Goal: Entertainment & Leisure: Browse casually

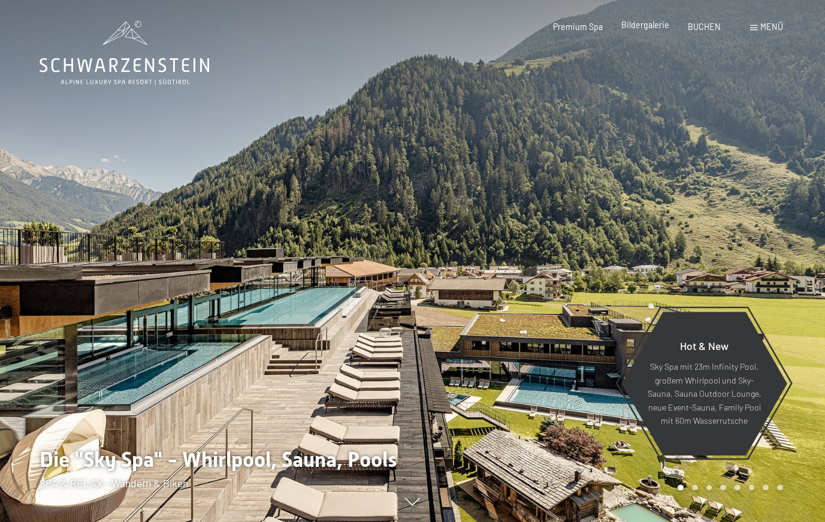
click at [654, 27] on span "Bildergalerie" at bounding box center [645, 25] width 48 height 10
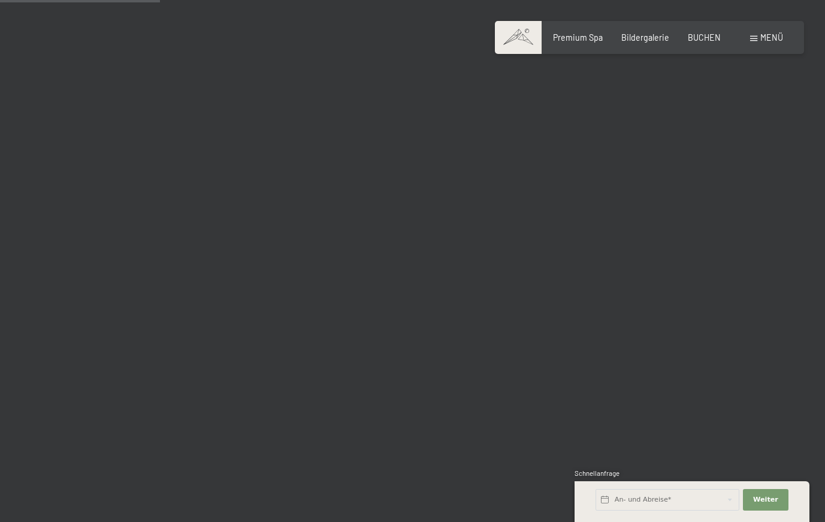
scroll to position [2239, 0]
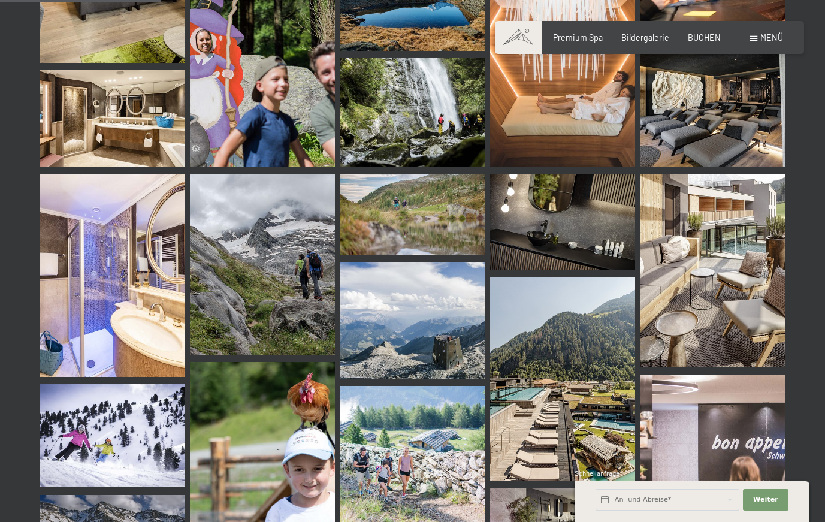
click at [435, 317] on img at bounding box center [412, 320] width 145 height 116
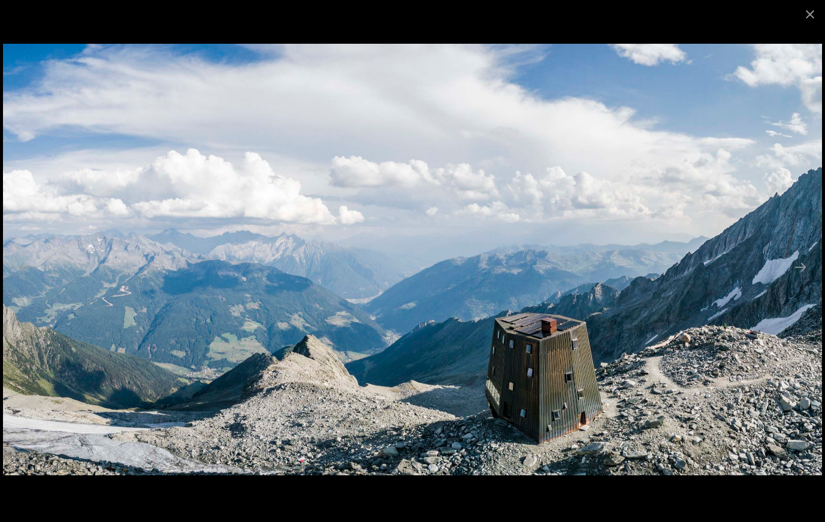
click at [607, 328] on img at bounding box center [412, 259] width 819 height 431
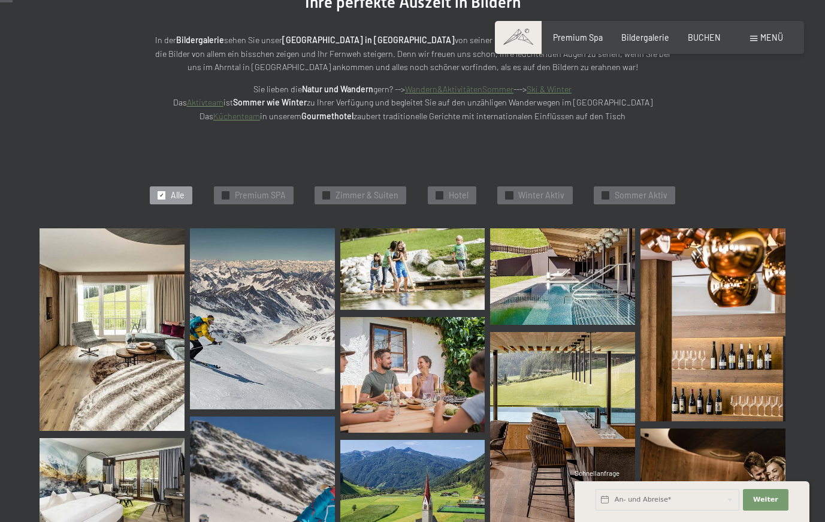
scroll to position [177, 0]
click at [128, 317] on img at bounding box center [112, 329] width 145 height 203
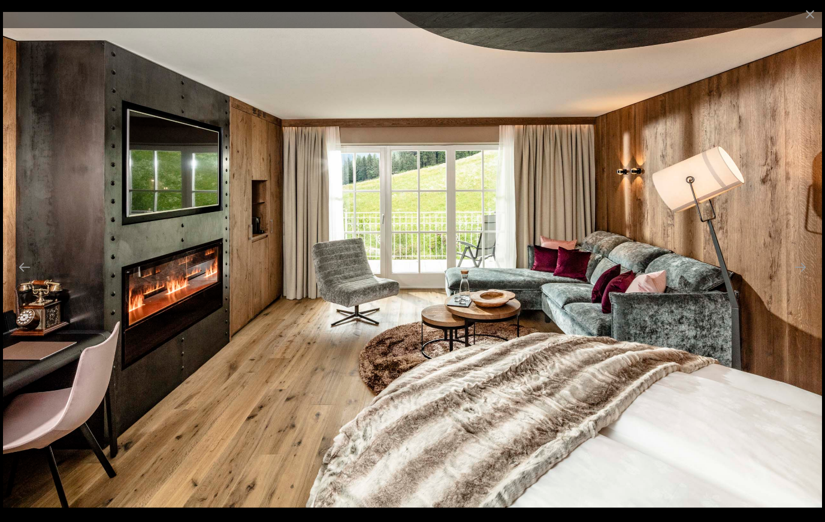
click at [768, 310] on img at bounding box center [412, 259] width 819 height 495
click at [584, 290] on img at bounding box center [412, 259] width 819 height 495
click at [805, 266] on button "Next slide" at bounding box center [799, 266] width 25 height 23
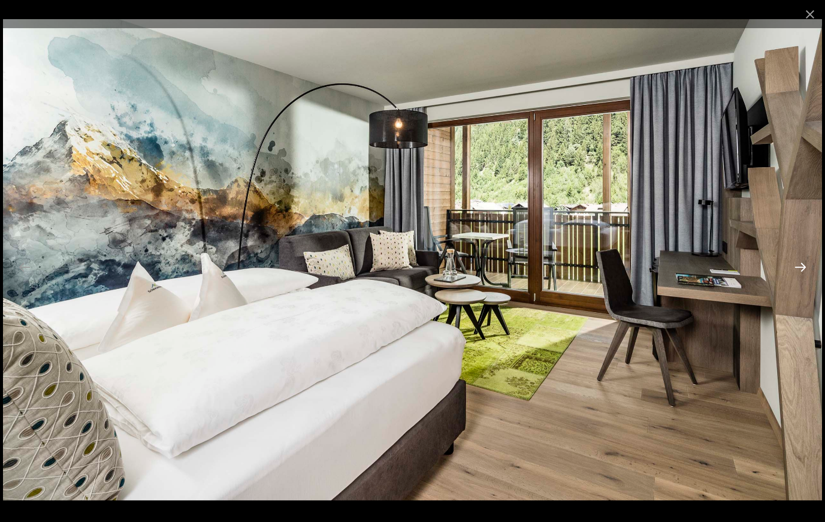
click at [805, 266] on button "Next slide" at bounding box center [799, 266] width 25 height 23
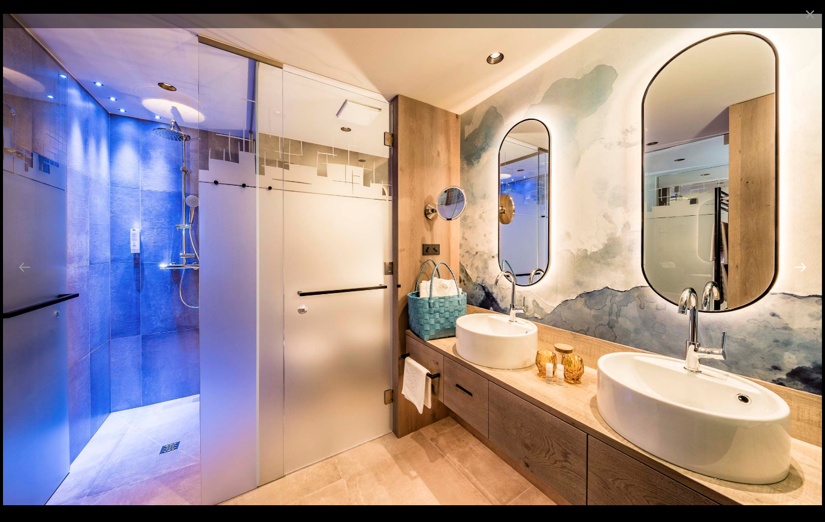
click at [805, 266] on button "Next slide" at bounding box center [799, 266] width 25 height 23
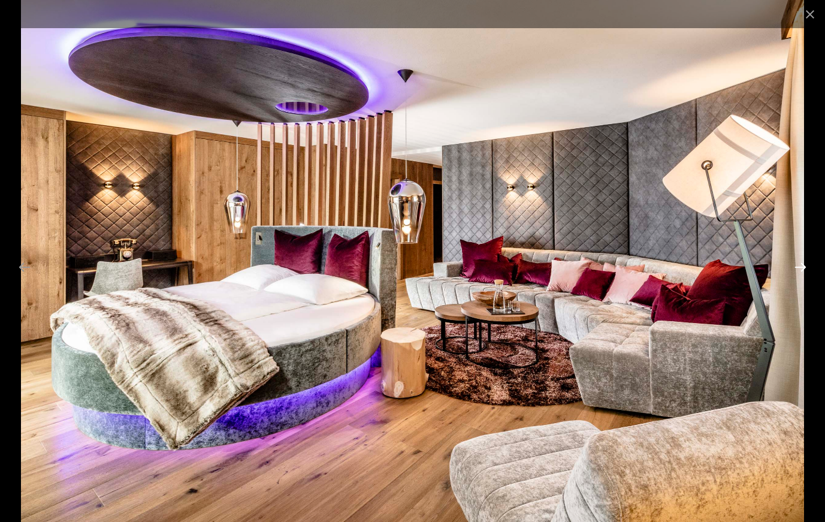
click at [805, 266] on button "Next slide" at bounding box center [799, 266] width 25 height 23
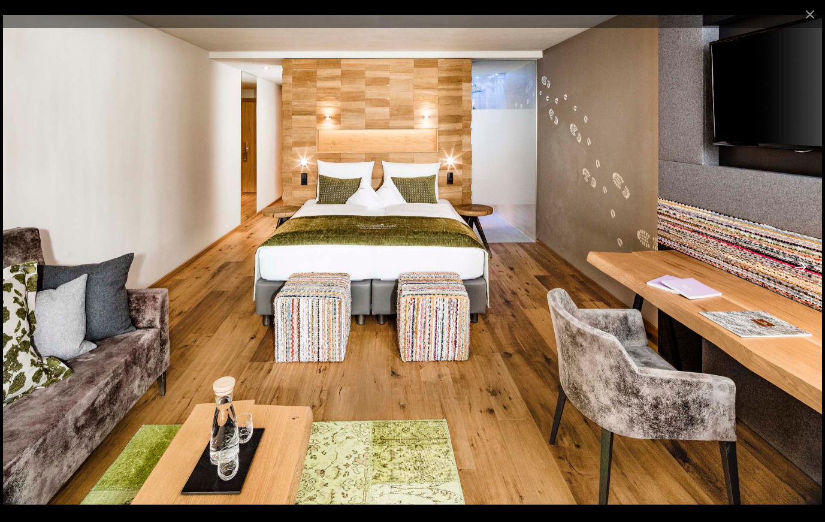
click at [805, 266] on button "Next slide" at bounding box center [799, 266] width 25 height 23
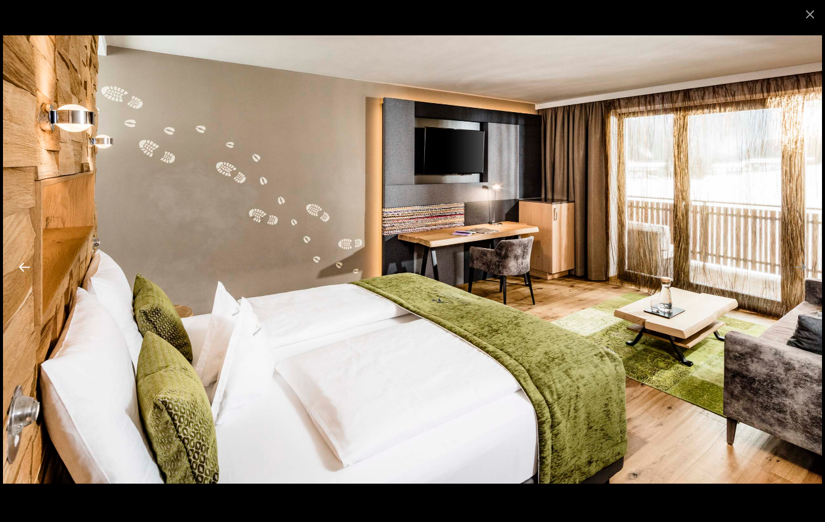
click at [25, 268] on button "Previous slide" at bounding box center [24, 266] width 25 height 23
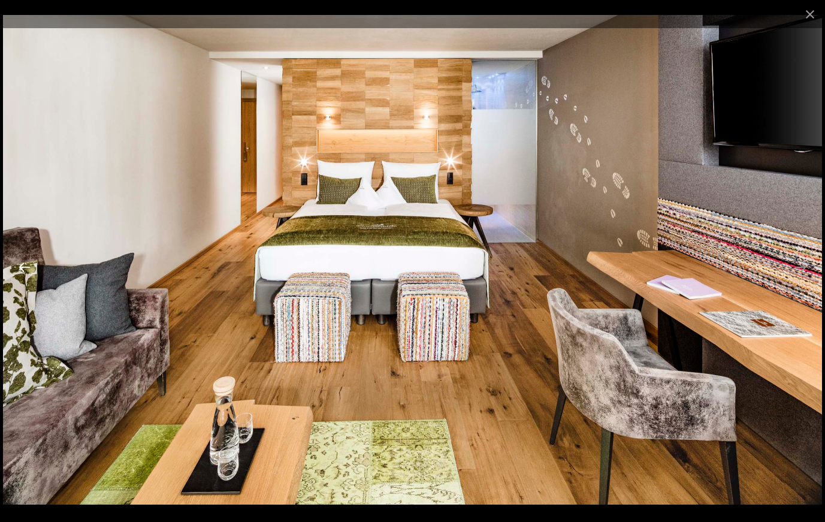
click at [25, 268] on button "Previous slide" at bounding box center [24, 266] width 25 height 23
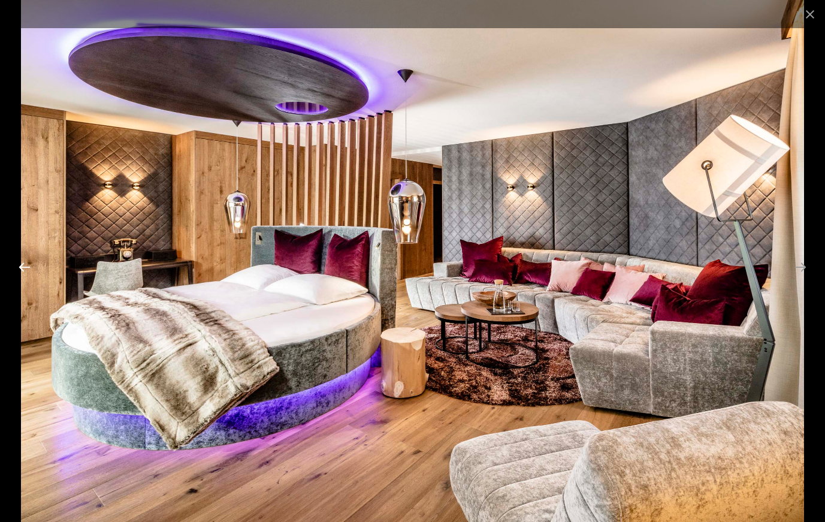
click at [25, 268] on button "Previous slide" at bounding box center [24, 266] width 25 height 23
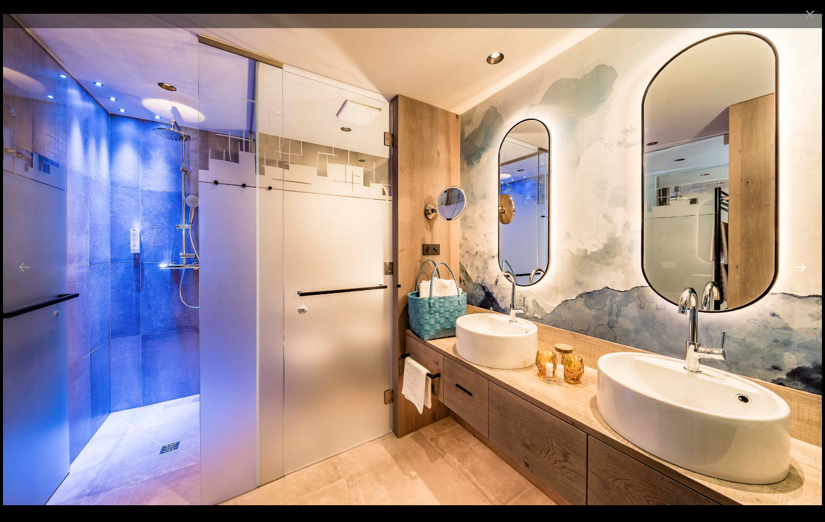
click at [804, 269] on button "Next slide" at bounding box center [799, 266] width 25 height 23
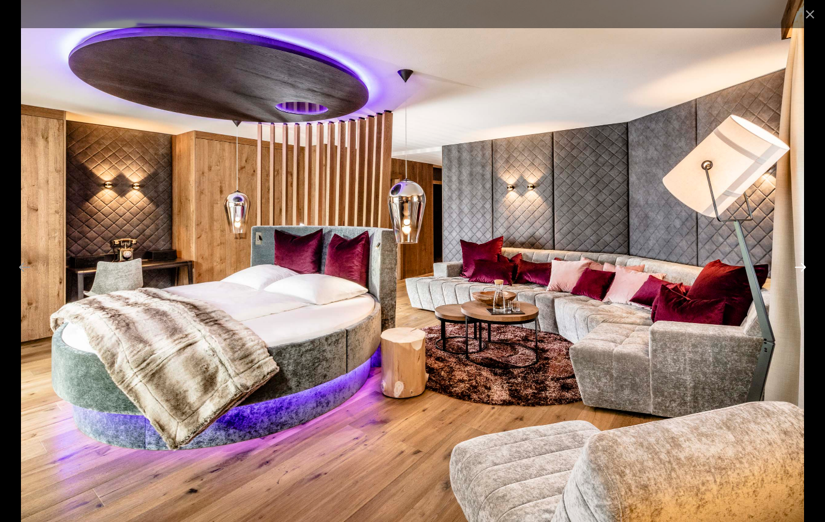
click at [804, 269] on button "Next slide" at bounding box center [799, 266] width 25 height 23
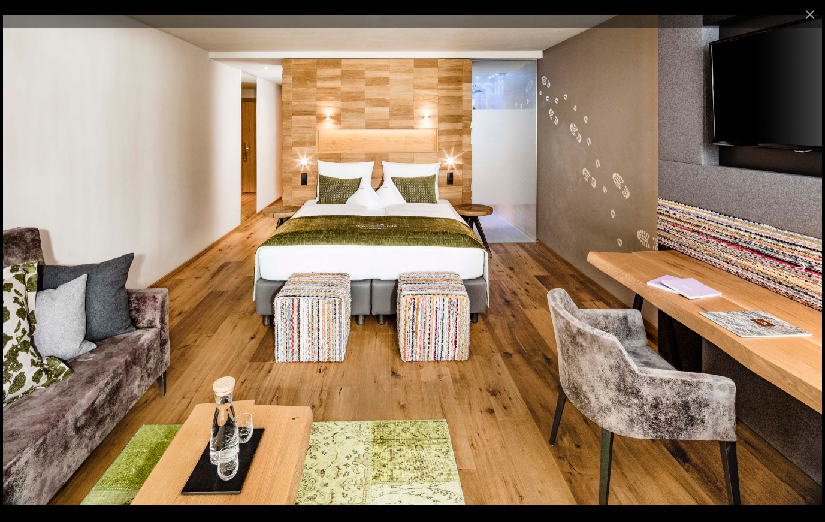
click at [804, 269] on button "Next slide" at bounding box center [799, 266] width 25 height 23
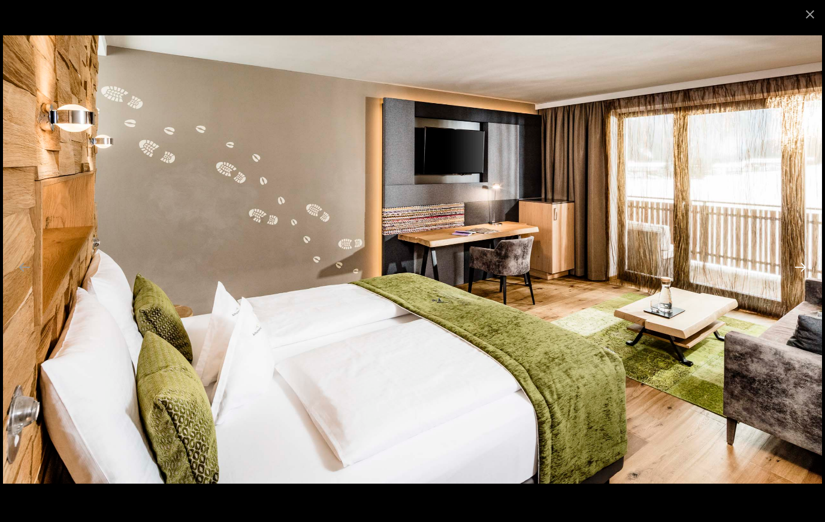
click at [804, 269] on button "Next slide" at bounding box center [799, 266] width 25 height 23
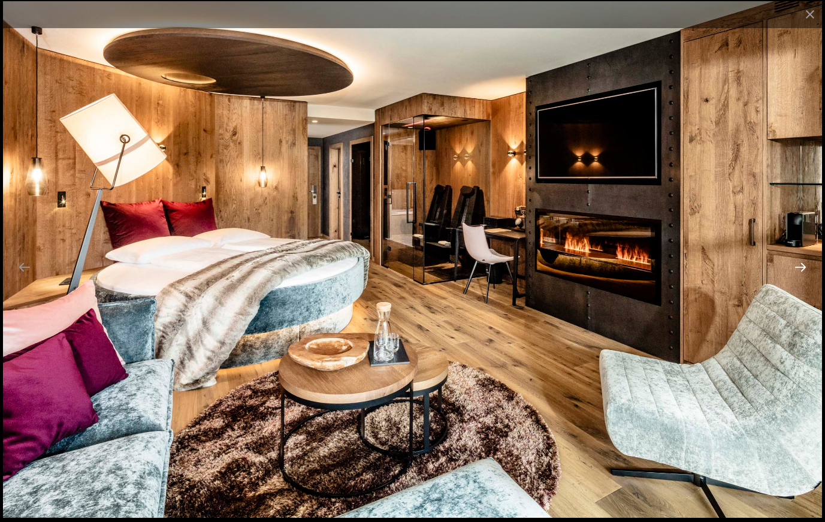
click at [804, 269] on button "Next slide" at bounding box center [799, 266] width 25 height 23
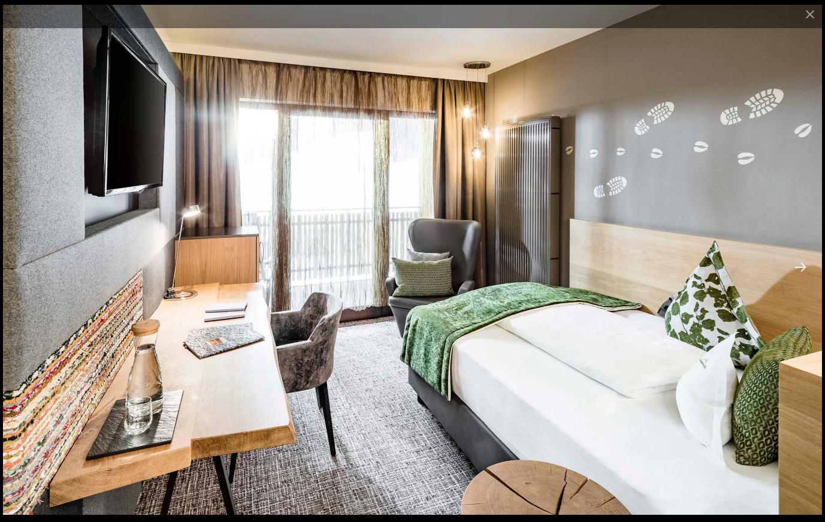
click at [804, 269] on button "Next slide" at bounding box center [799, 266] width 25 height 23
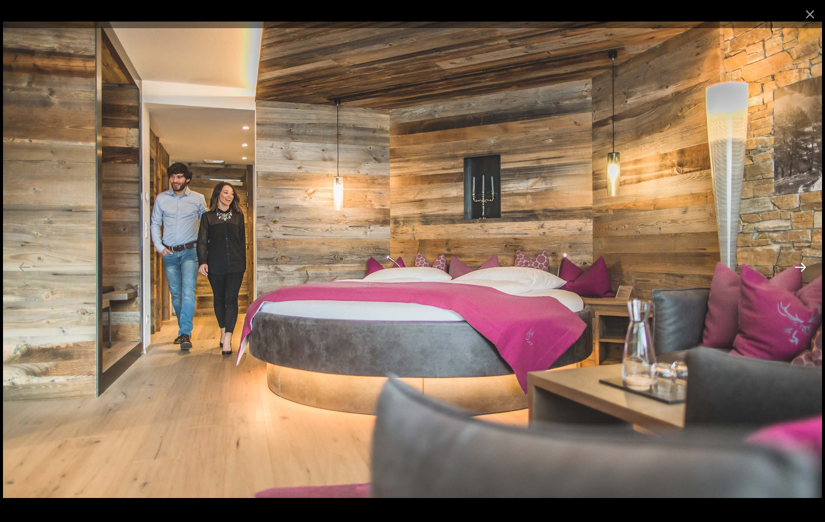
click at [804, 269] on button "Next slide" at bounding box center [799, 266] width 25 height 23
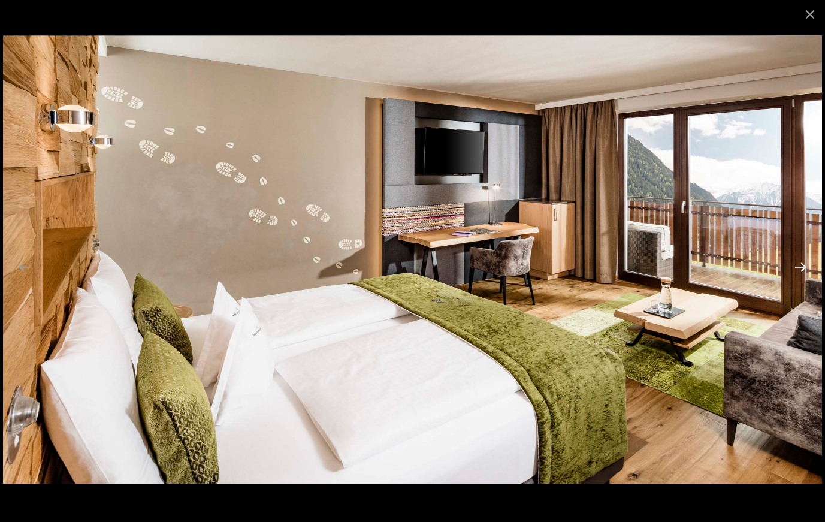
click at [804, 269] on button "Next slide" at bounding box center [799, 266] width 25 height 23
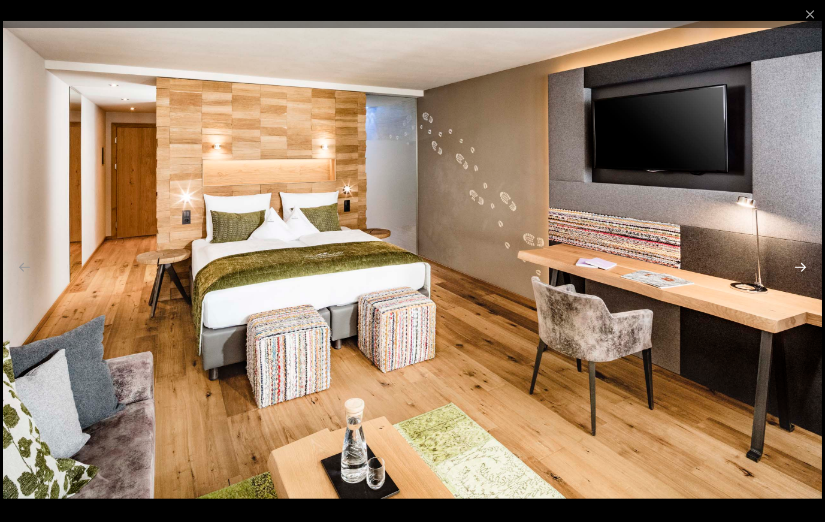
click at [804, 269] on button "Next slide" at bounding box center [799, 266] width 25 height 23
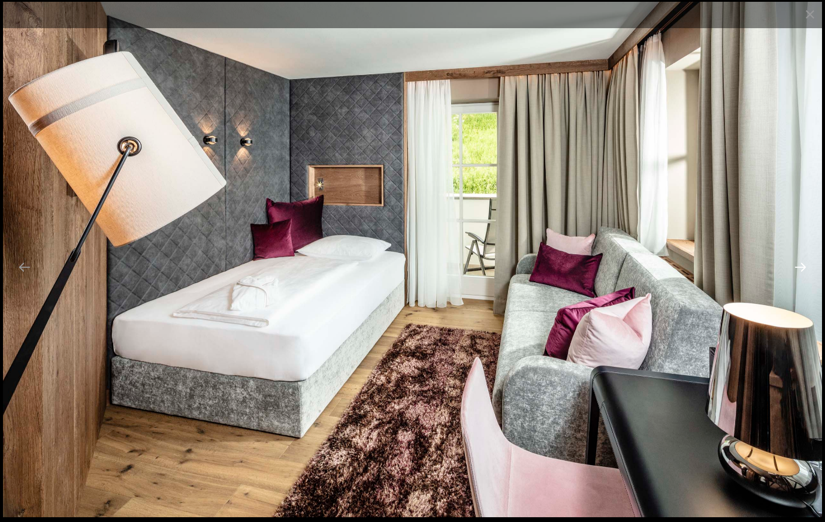
click at [804, 269] on button "Next slide" at bounding box center [799, 266] width 25 height 23
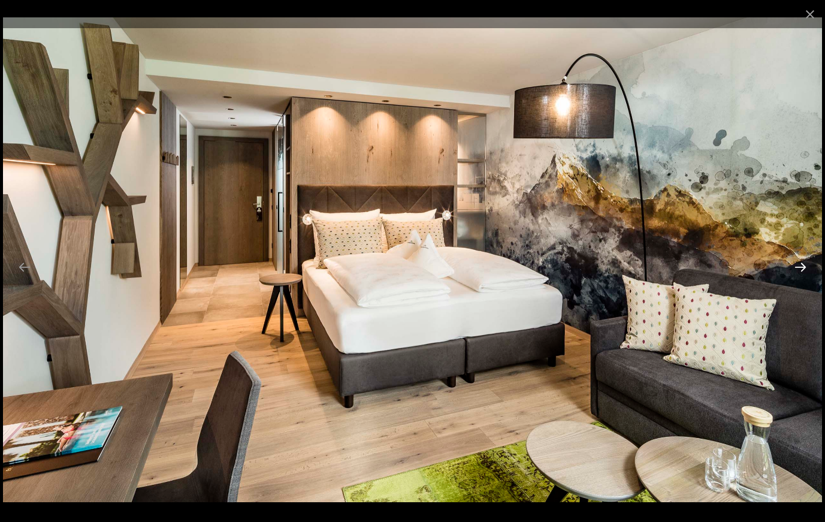
click at [804, 269] on button "Next slide" at bounding box center [799, 266] width 25 height 23
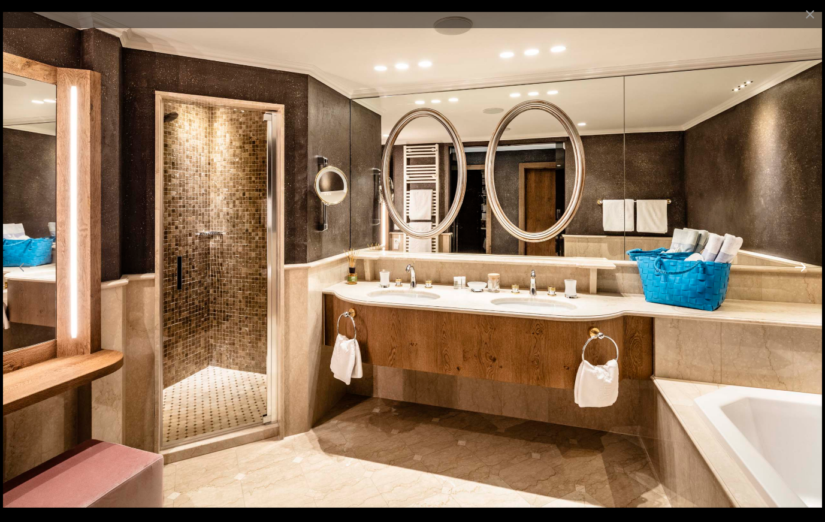
click at [804, 269] on button "Next slide" at bounding box center [799, 266] width 25 height 23
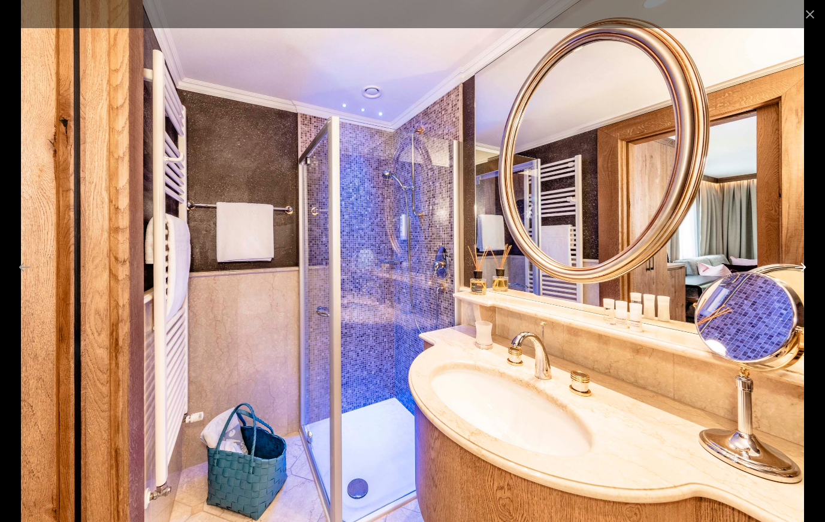
click at [804, 269] on button "Next slide" at bounding box center [799, 266] width 25 height 23
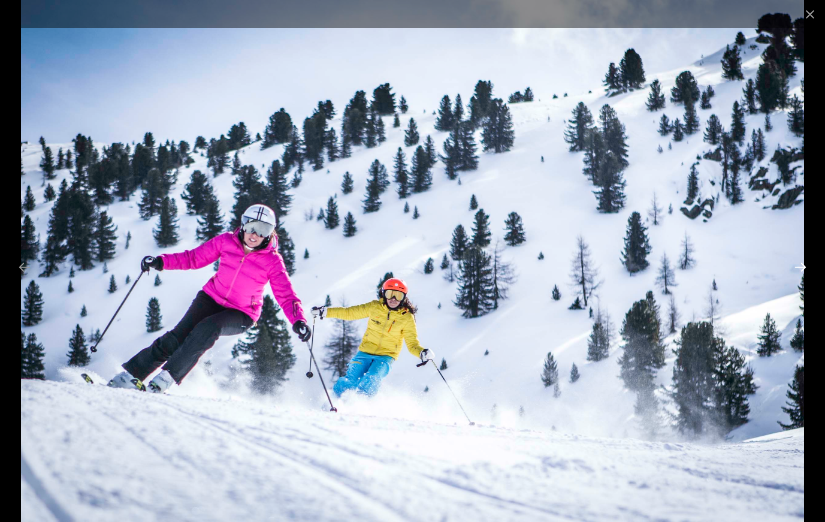
click at [804, 269] on button "Next slide" at bounding box center [799, 266] width 25 height 23
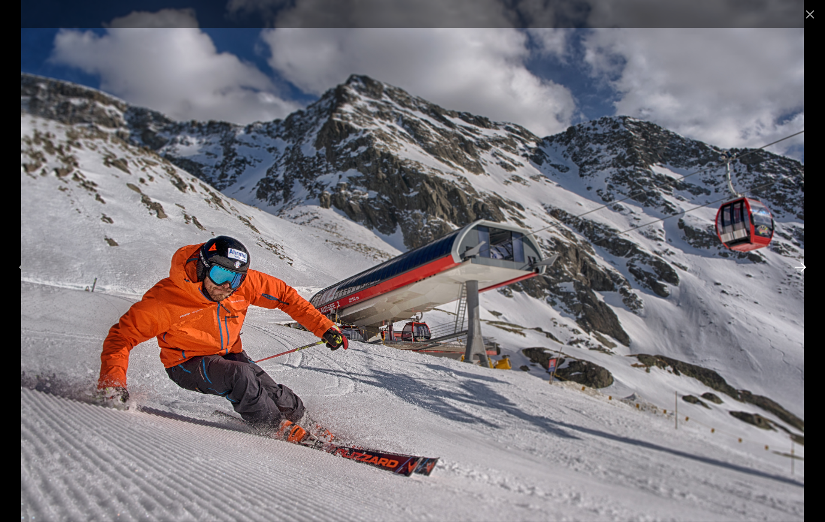
click at [804, 269] on button "Next slide" at bounding box center [799, 266] width 25 height 23
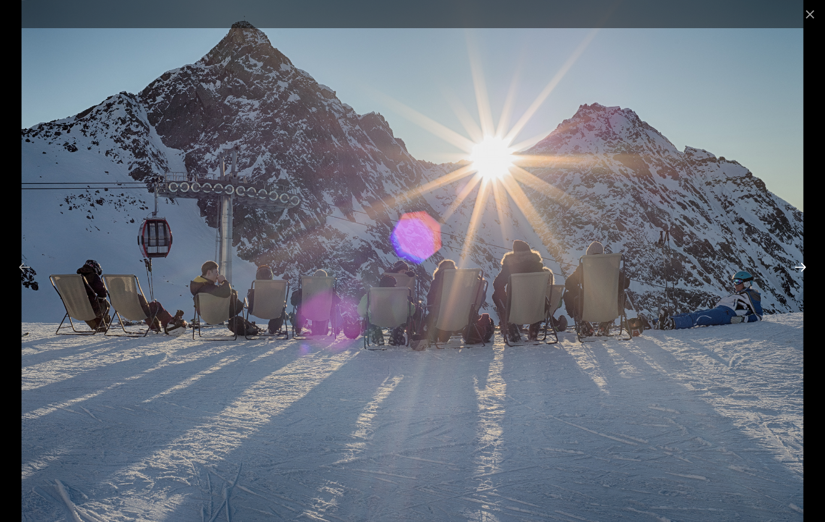
click at [802, 265] on button "Next slide" at bounding box center [799, 266] width 25 height 23
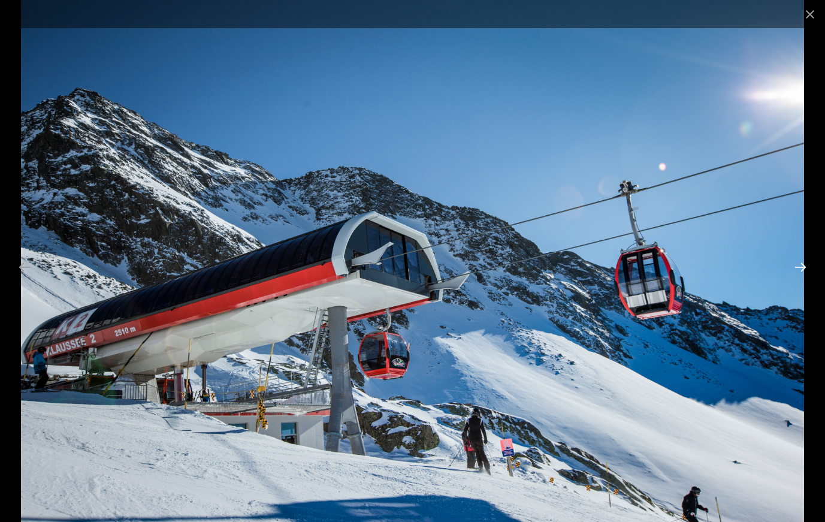
click at [802, 265] on button "Next slide" at bounding box center [799, 266] width 25 height 23
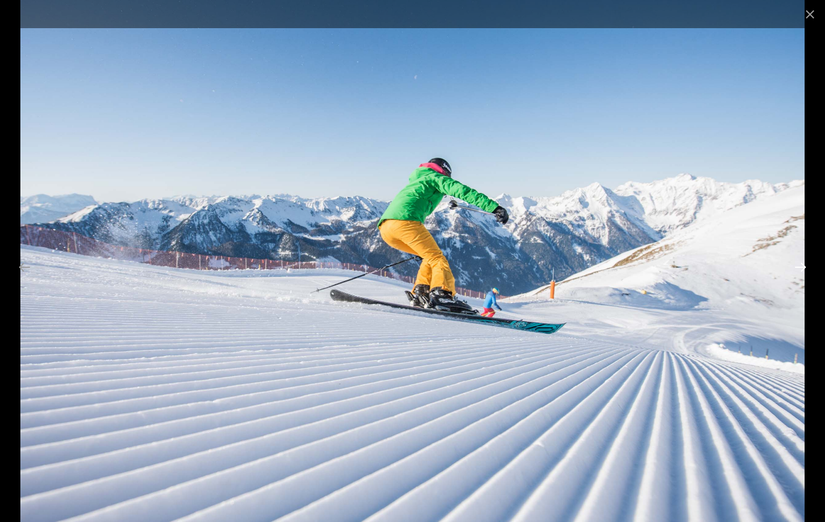
click at [802, 265] on button "Next slide" at bounding box center [799, 266] width 25 height 23
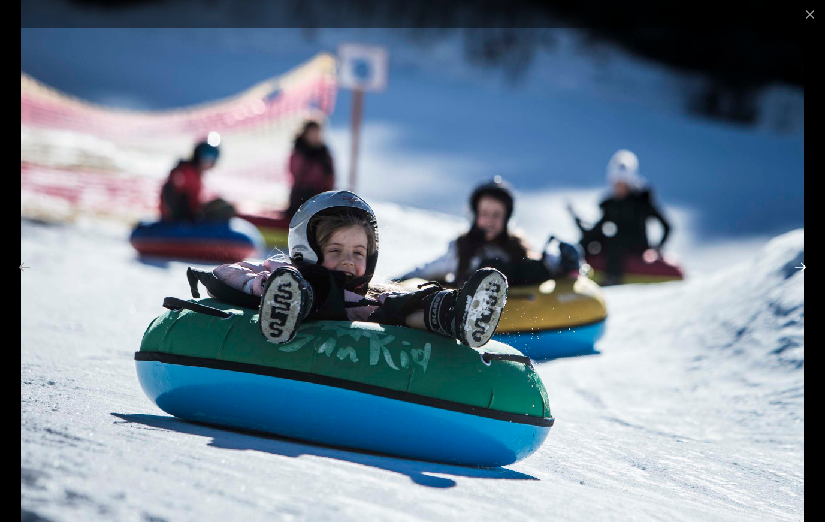
click at [802, 265] on button "Next slide" at bounding box center [799, 266] width 25 height 23
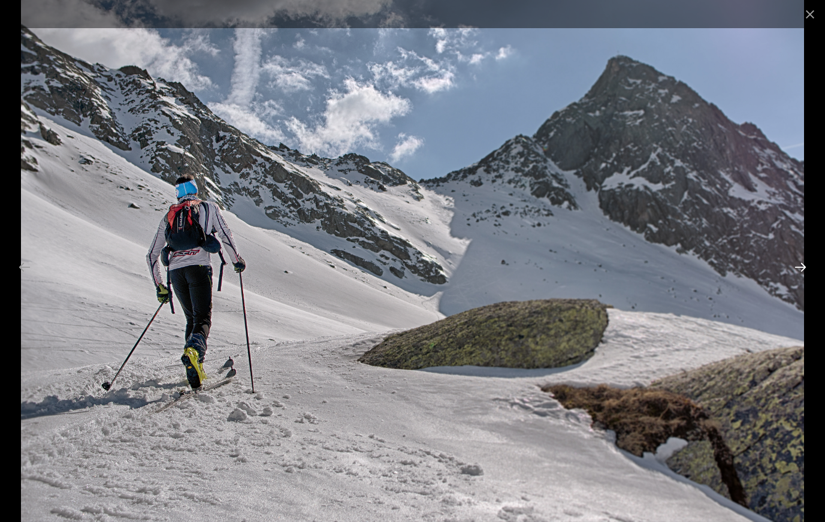
click at [802, 265] on button "Next slide" at bounding box center [799, 266] width 25 height 23
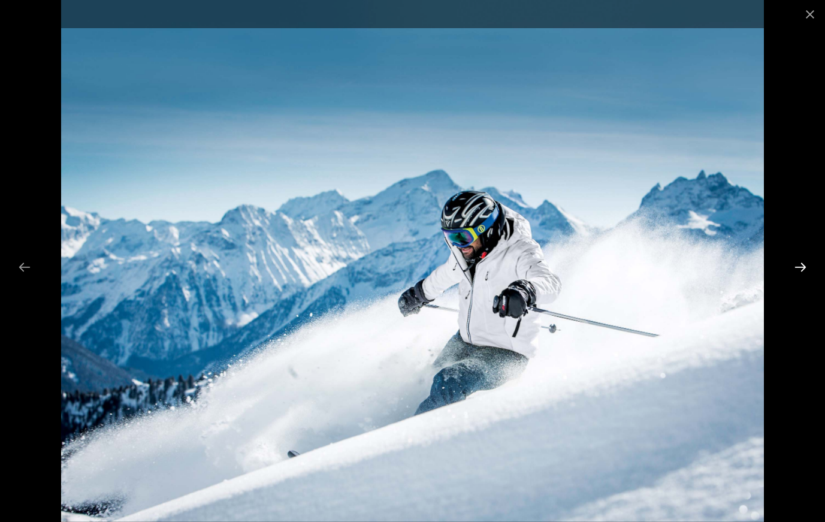
click at [802, 265] on button "Next slide" at bounding box center [799, 266] width 25 height 23
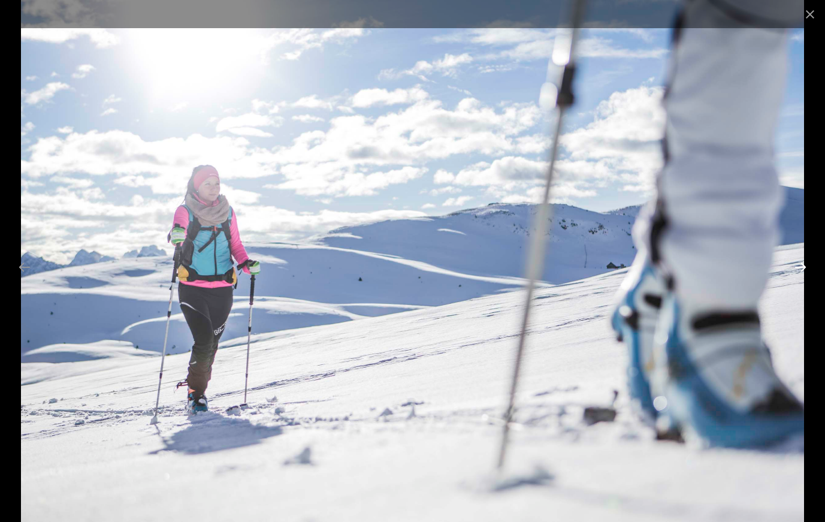
click at [802, 265] on button "Next slide" at bounding box center [799, 266] width 25 height 23
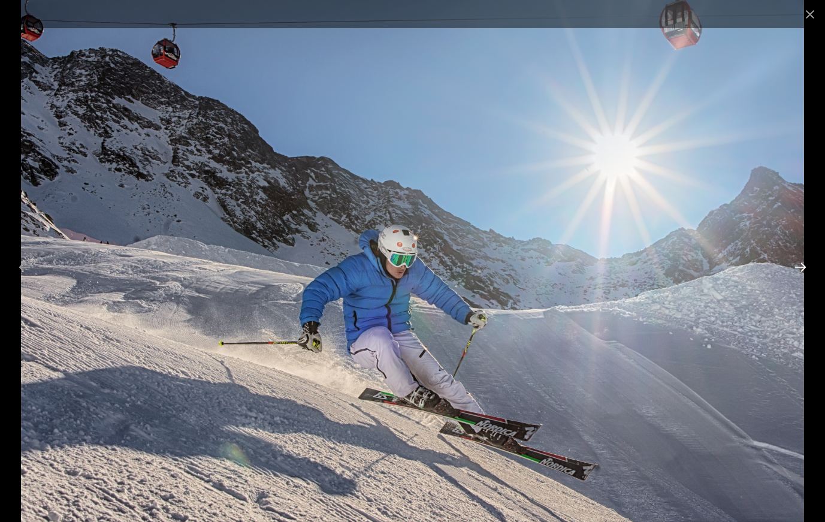
click at [802, 265] on button "Next slide" at bounding box center [799, 266] width 25 height 23
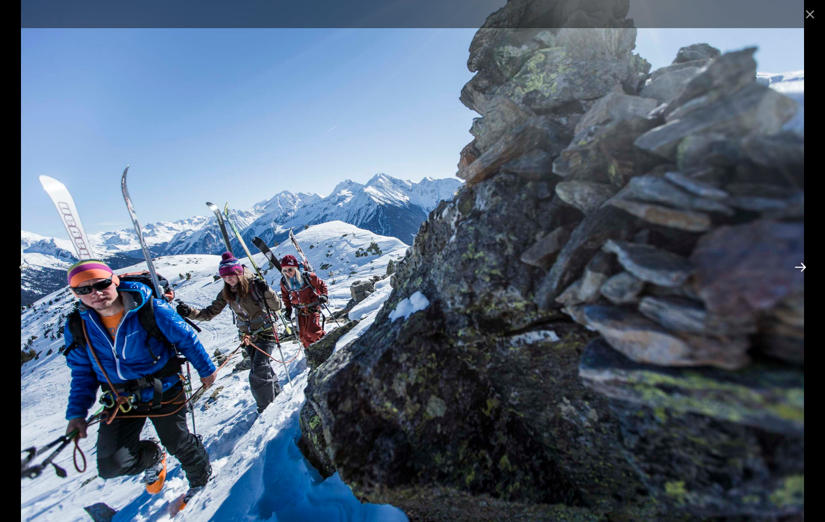
click at [802, 265] on button "Next slide" at bounding box center [799, 266] width 25 height 23
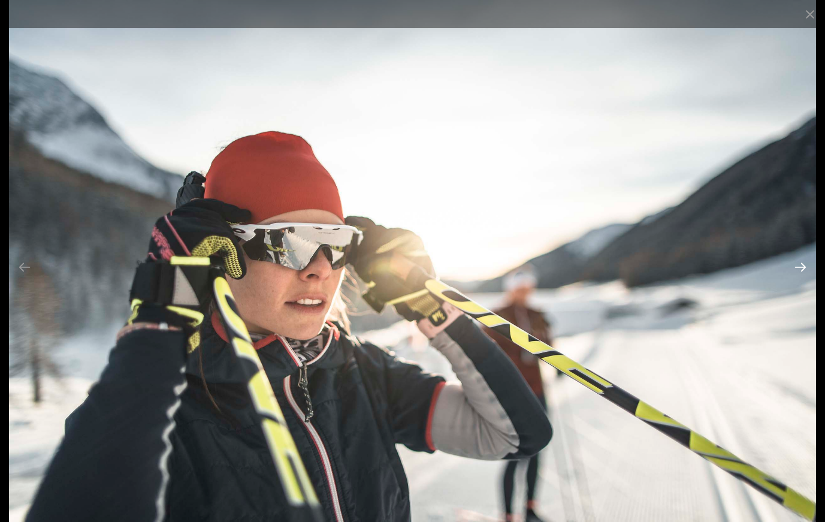
click at [802, 265] on button "Next slide" at bounding box center [799, 266] width 25 height 23
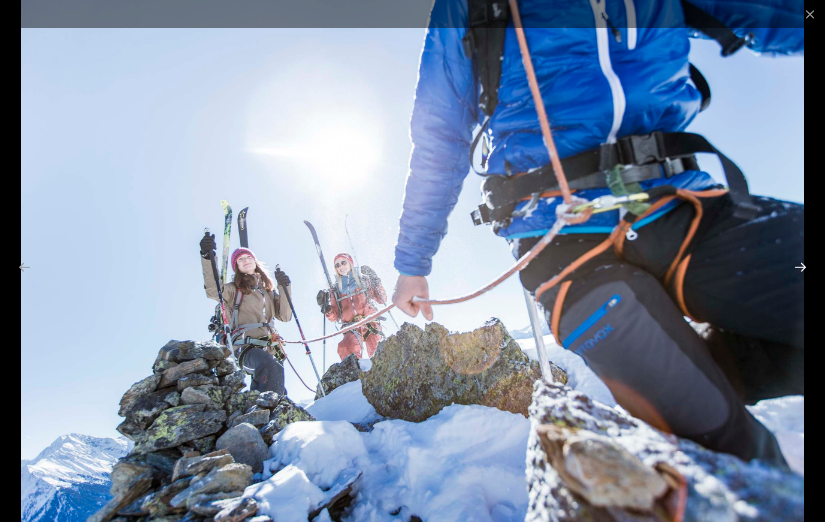
click at [802, 265] on button "Next slide" at bounding box center [799, 266] width 25 height 23
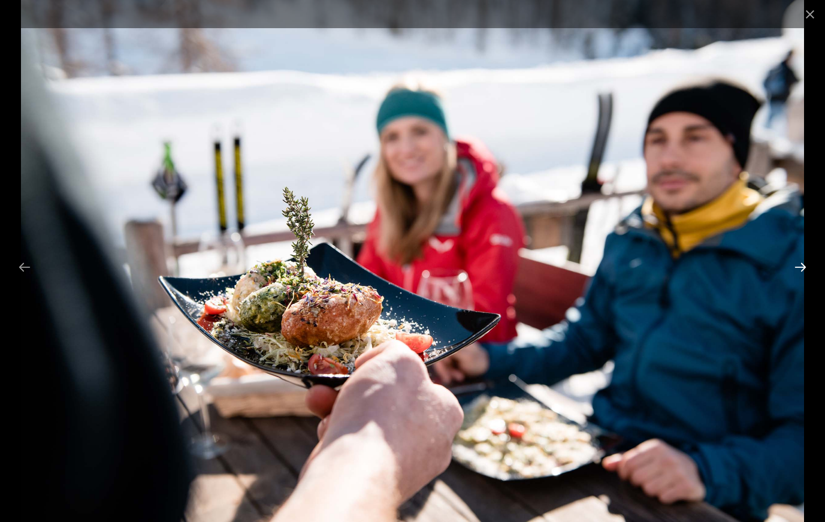
click at [802, 265] on button "Next slide" at bounding box center [799, 266] width 25 height 23
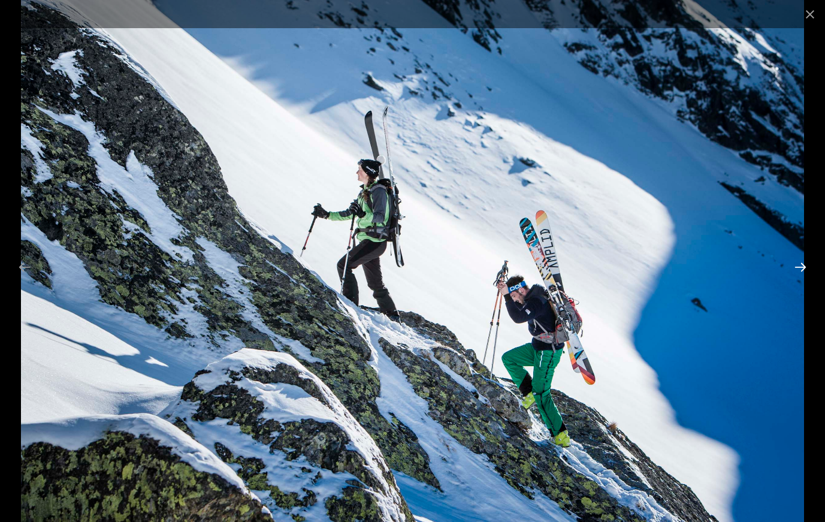
click at [802, 265] on button "Next slide" at bounding box center [799, 266] width 25 height 23
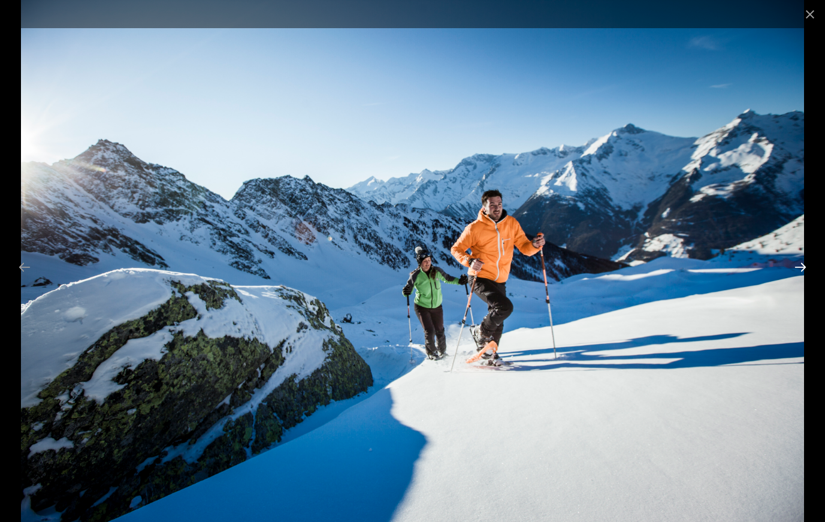
click at [802, 265] on button "Next slide" at bounding box center [799, 266] width 25 height 23
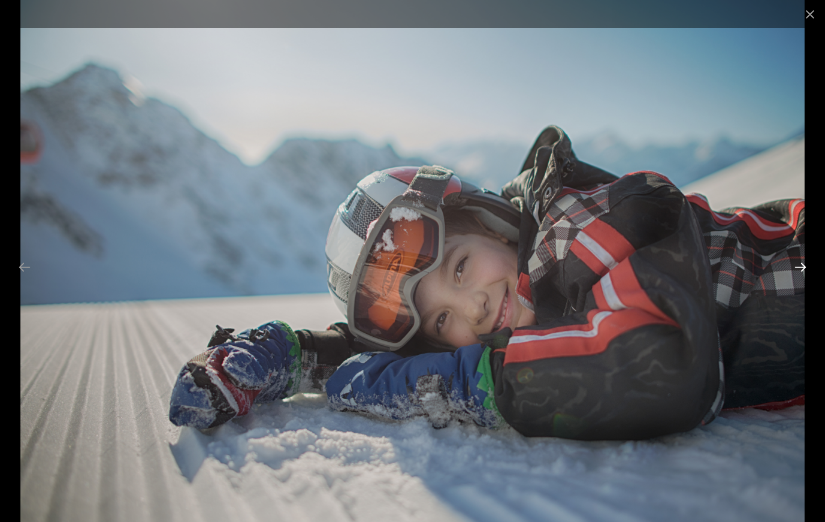
click at [802, 265] on button "Next slide" at bounding box center [799, 266] width 25 height 23
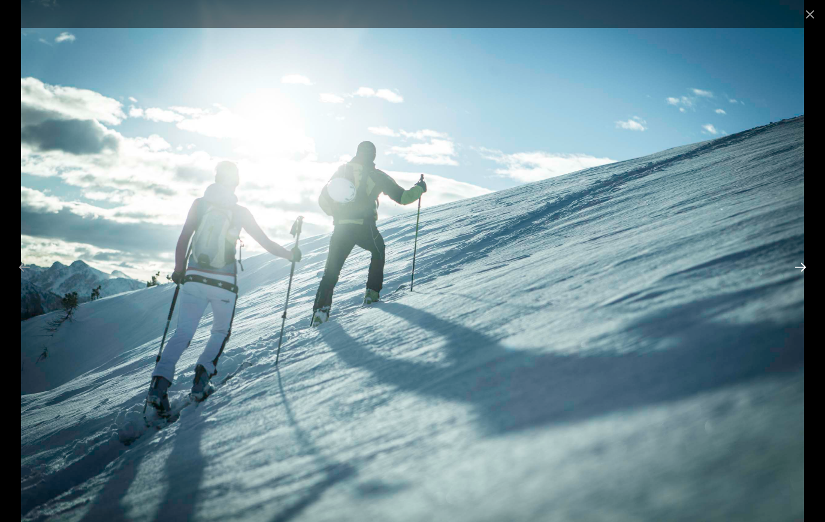
click at [802, 265] on button "Next slide" at bounding box center [799, 266] width 25 height 23
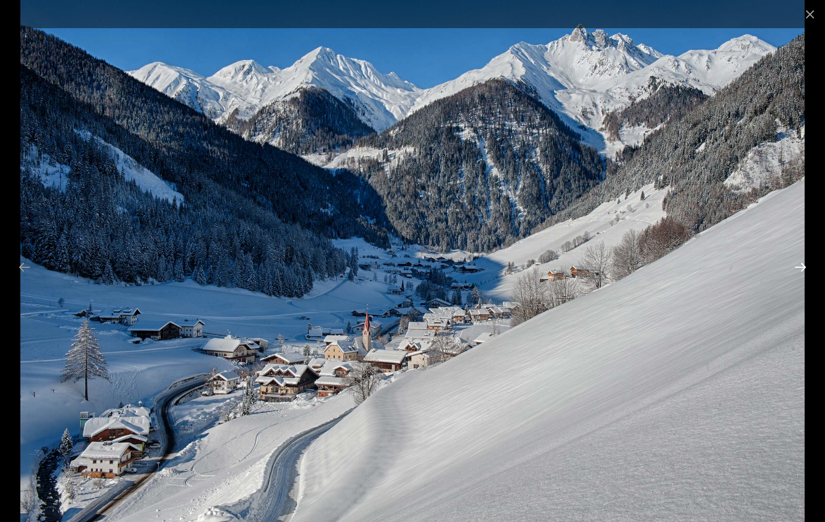
click at [802, 265] on button "Next slide" at bounding box center [799, 266] width 25 height 23
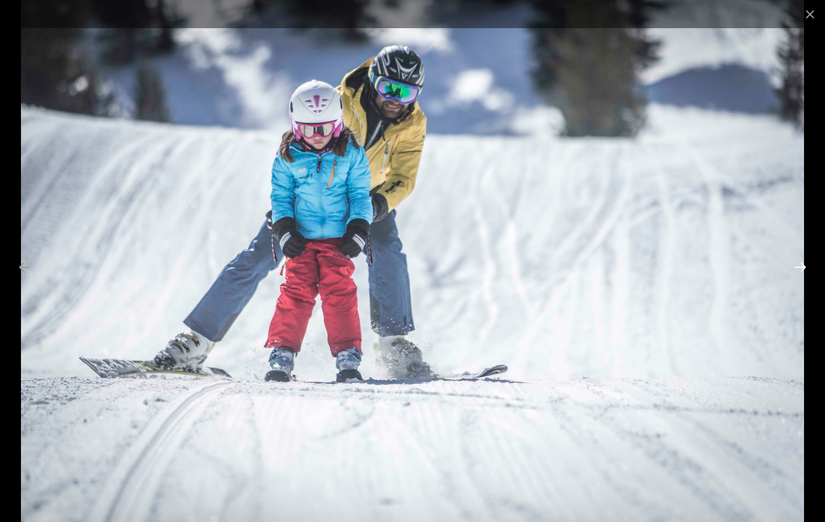
click at [802, 265] on button "Next slide" at bounding box center [799, 266] width 25 height 23
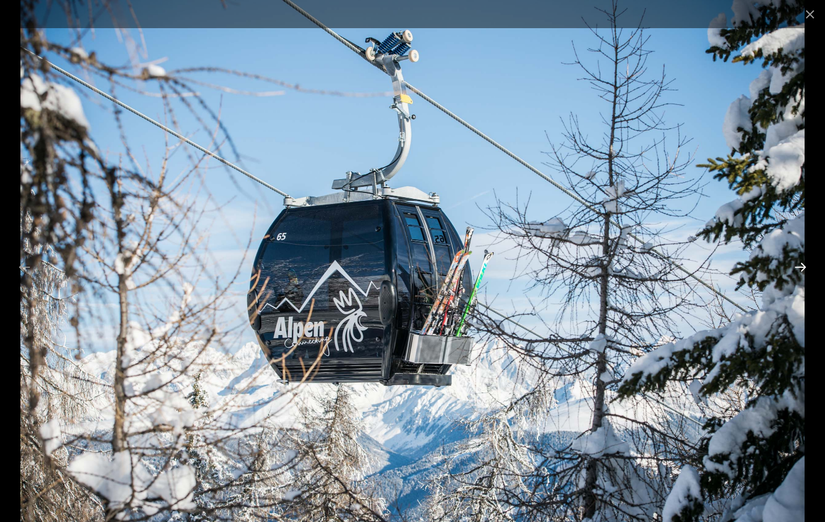
click at [802, 265] on button "Next slide" at bounding box center [799, 266] width 25 height 23
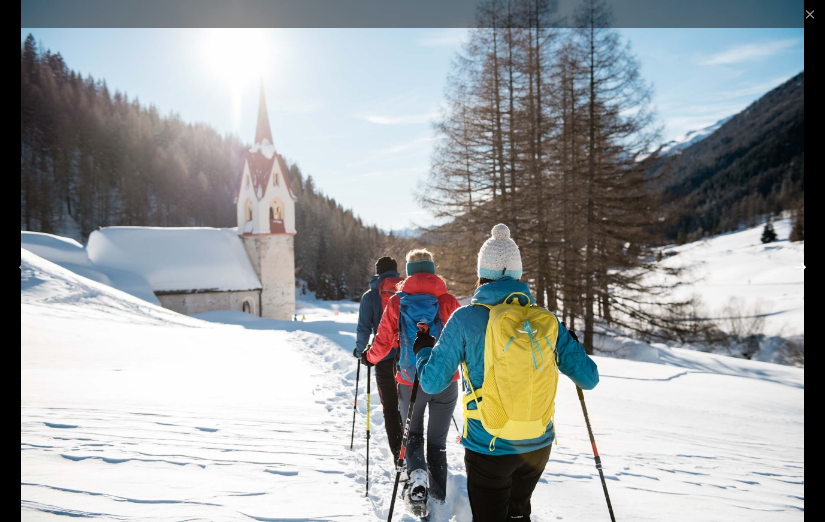
click at [802, 265] on button "Next slide" at bounding box center [799, 266] width 25 height 23
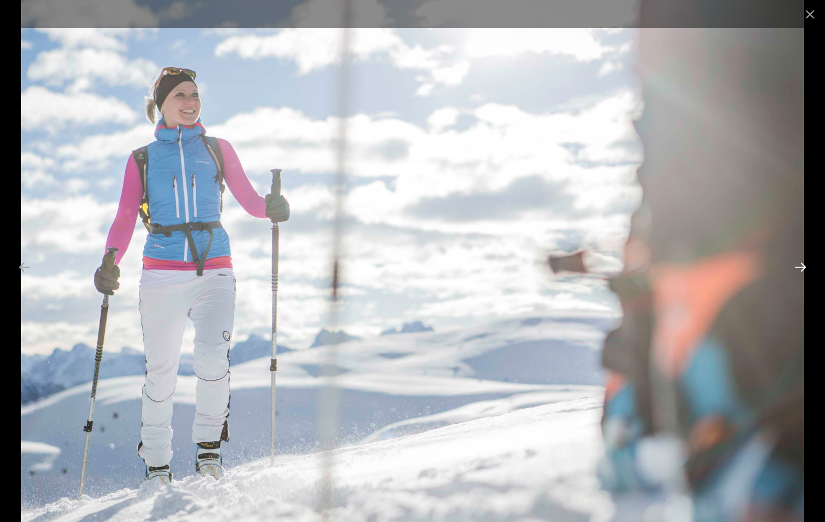
click at [802, 265] on button "Next slide" at bounding box center [799, 266] width 25 height 23
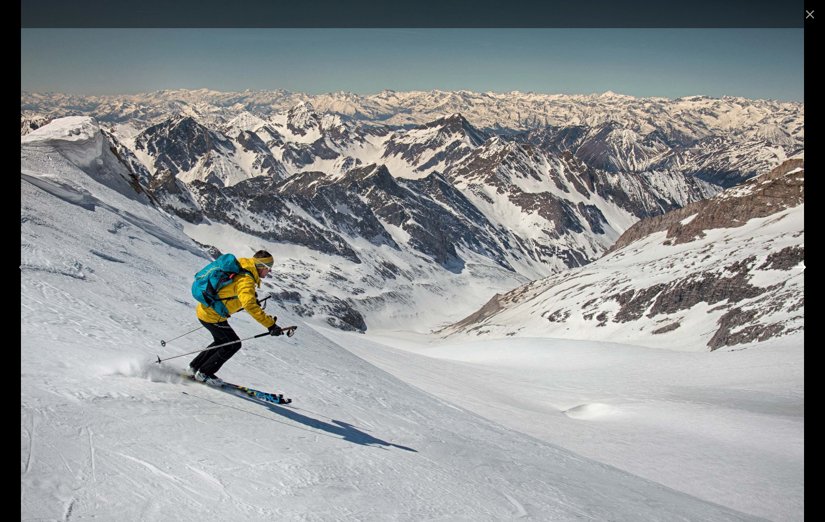
click at [802, 265] on button "Next slide" at bounding box center [799, 266] width 25 height 23
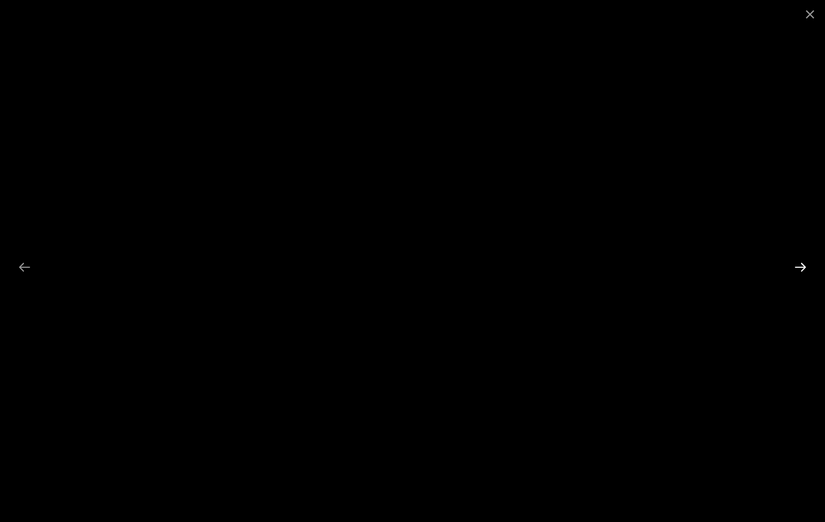
click at [802, 265] on button "Next slide" at bounding box center [799, 266] width 25 height 23
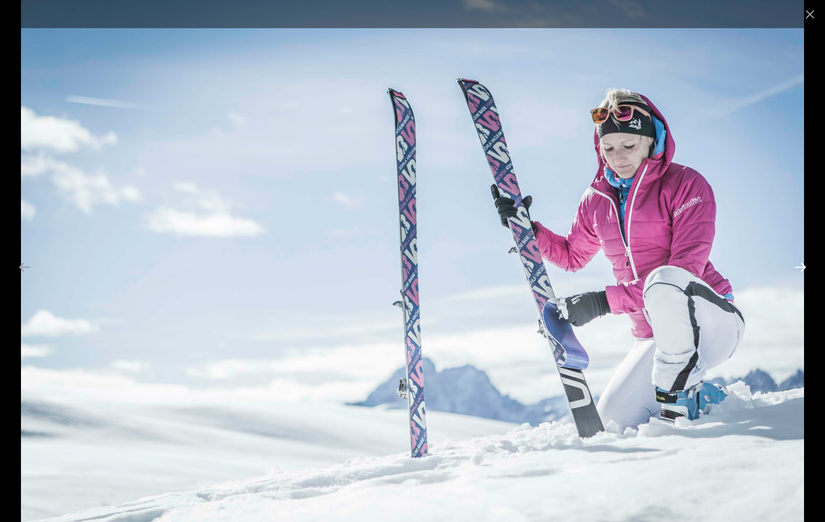
click at [802, 265] on button "Next slide" at bounding box center [799, 266] width 25 height 23
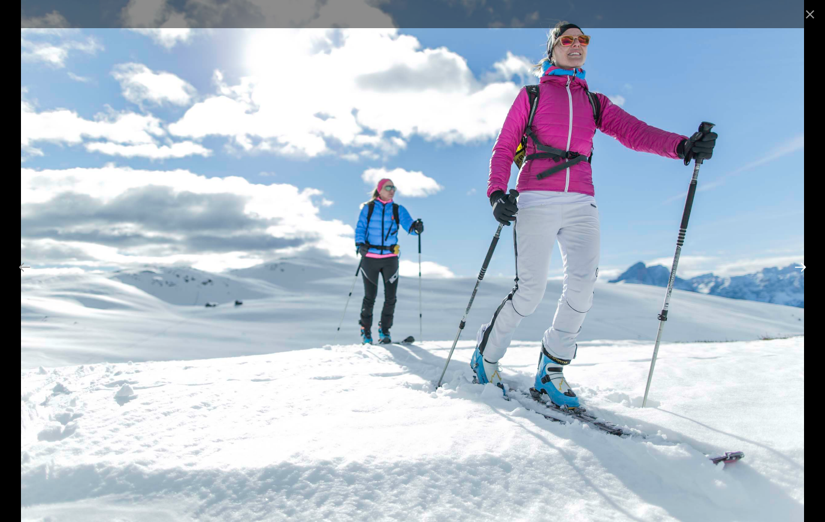
click at [802, 265] on button "Next slide" at bounding box center [799, 266] width 25 height 23
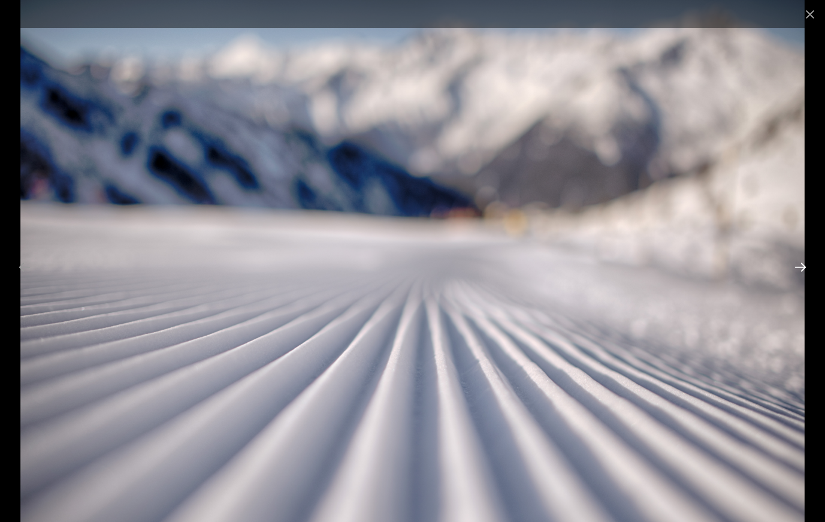
click at [802, 265] on button "Next slide" at bounding box center [799, 266] width 25 height 23
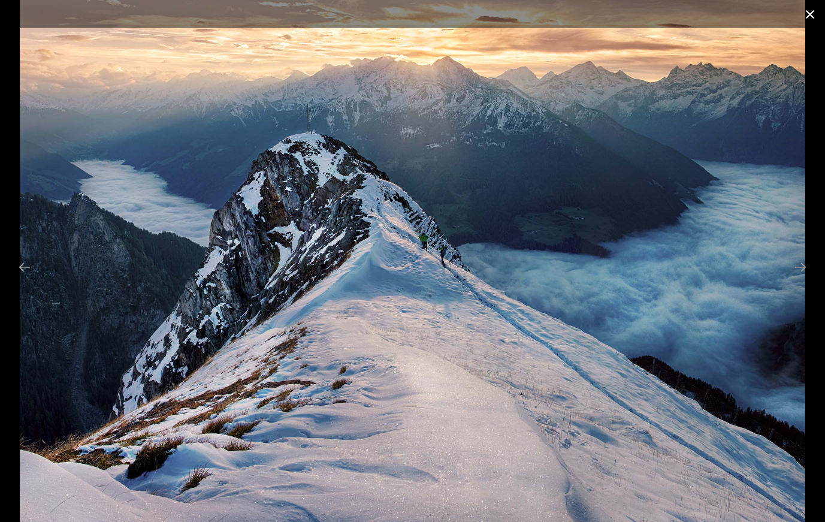
click at [813, 18] on button "Close gallery" at bounding box center [810, 14] width 30 height 28
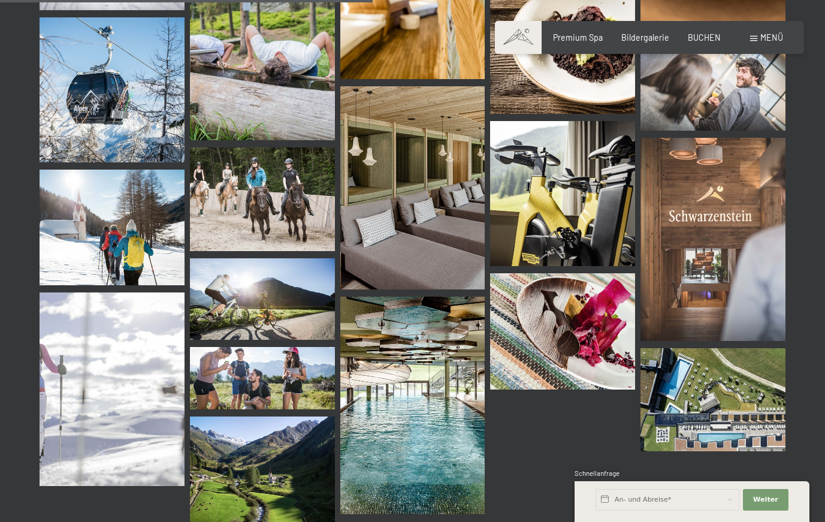
scroll to position [5211, 0]
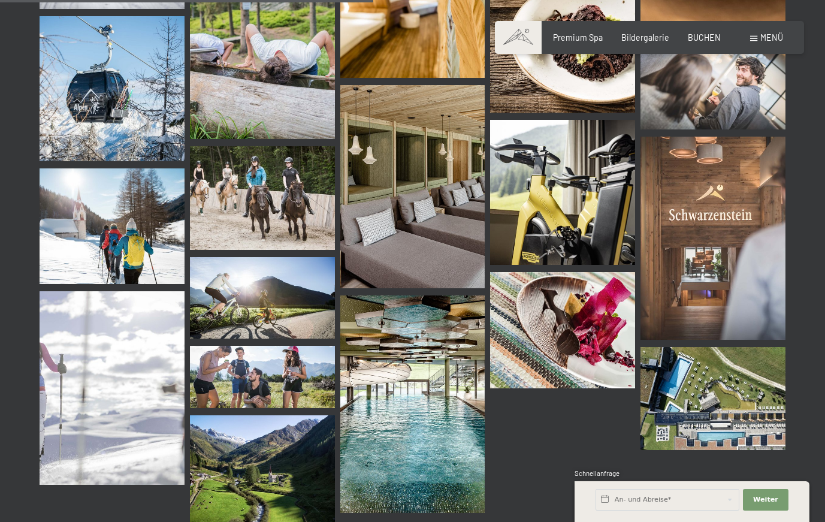
click at [392, 374] on img at bounding box center [412, 403] width 145 height 217
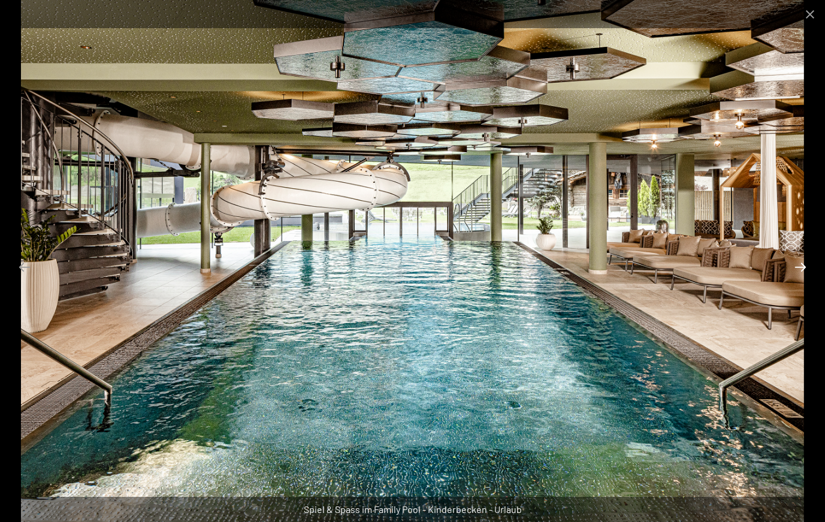
click at [797, 267] on button "Next slide" at bounding box center [799, 266] width 25 height 23
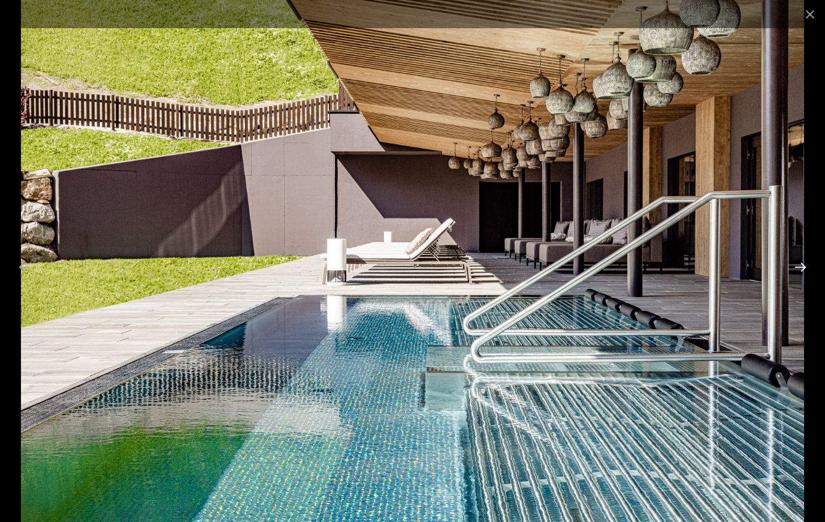
click at [797, 267] on button "Next slide" at bounding box center [799, 266] width 25 height 23
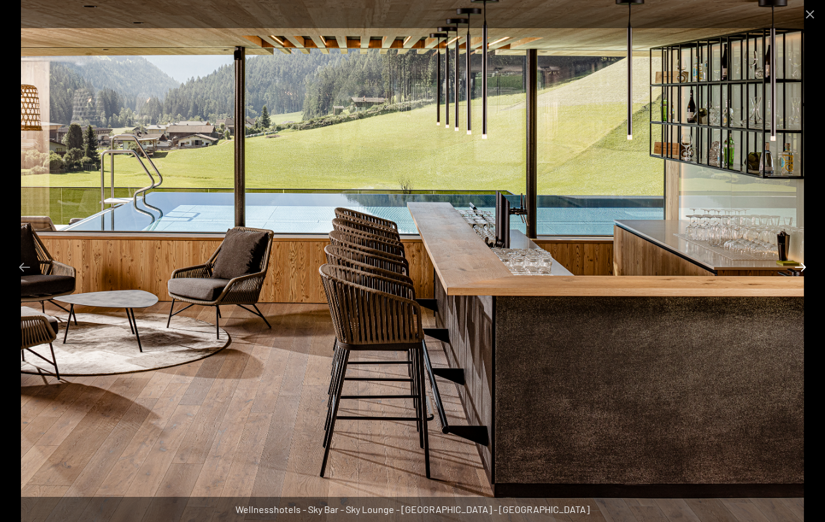
click at [797, 267] on button "Next slide" at bounding box center [799, 266] width 25 height 23
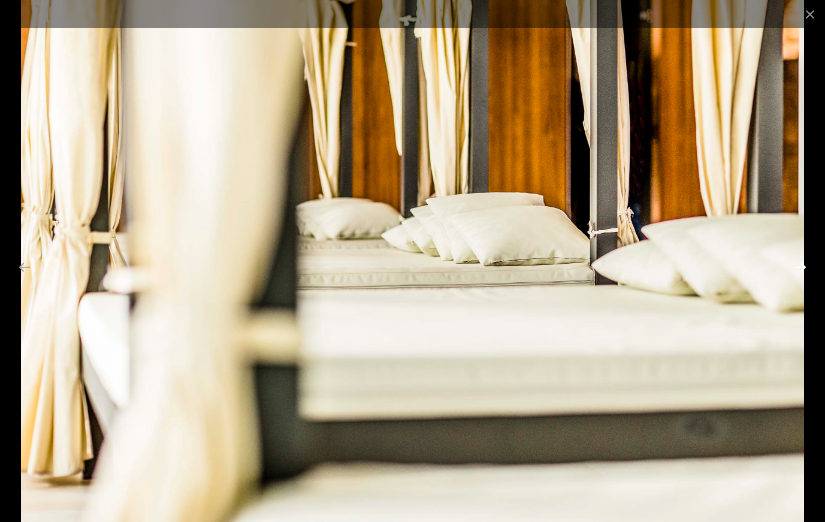
click at [797, 267] on button "Next slide" at bounding box center [799, 266] width 25 height 23
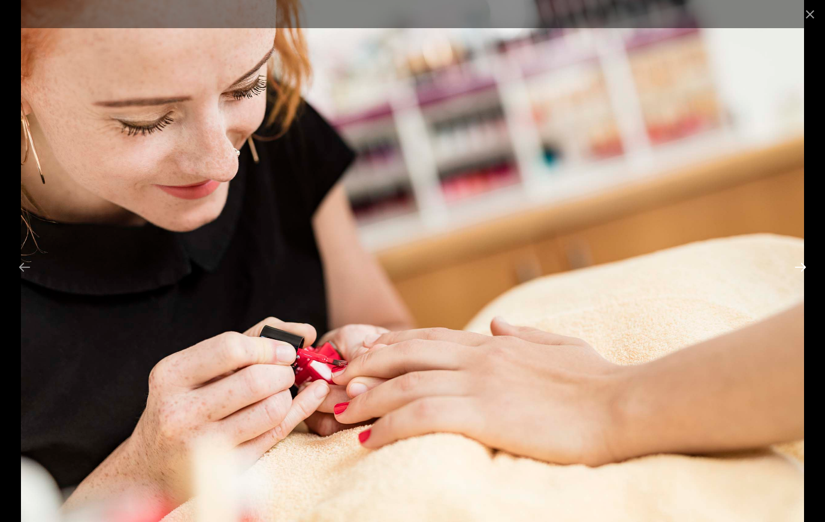
click at [797, 267] on button "Next slide" at bounding box center [799, 266] width 25 height 23
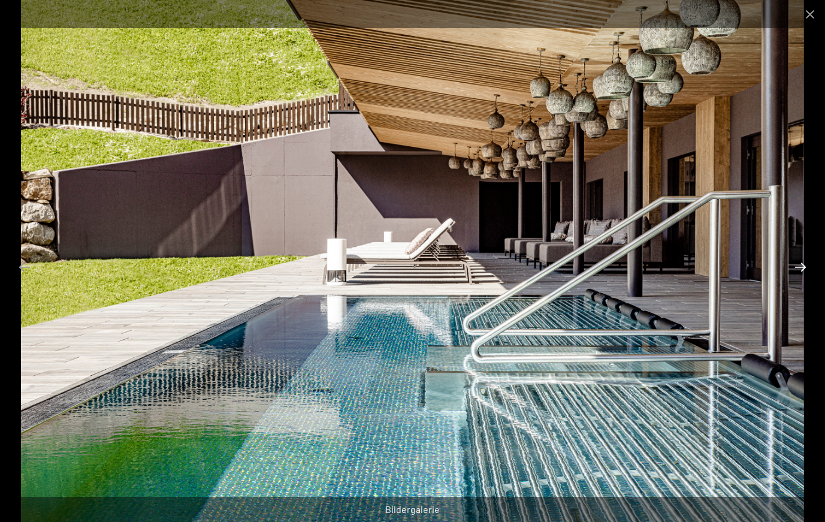
click at [797, 267] on button "Next slide" at bounding box center [799, 266] width 25 height 23
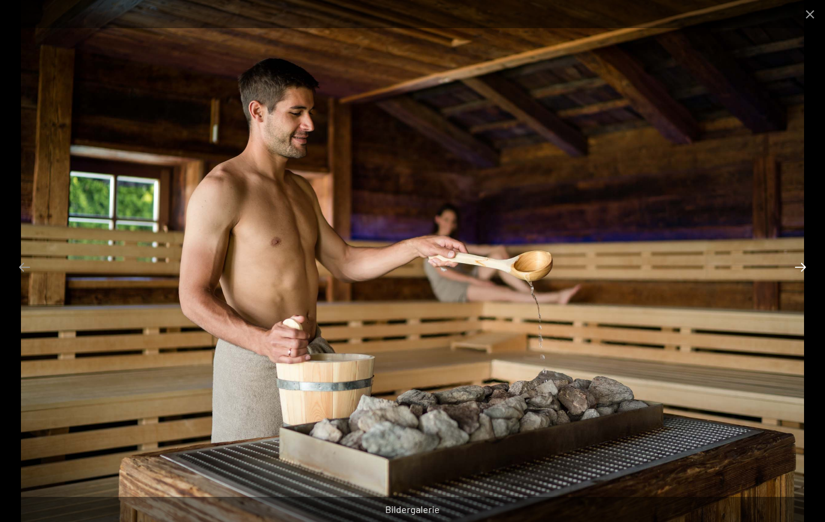
click at [797, 267] on button "Next slide" at bounding box center [799, 266] width 25 height 23
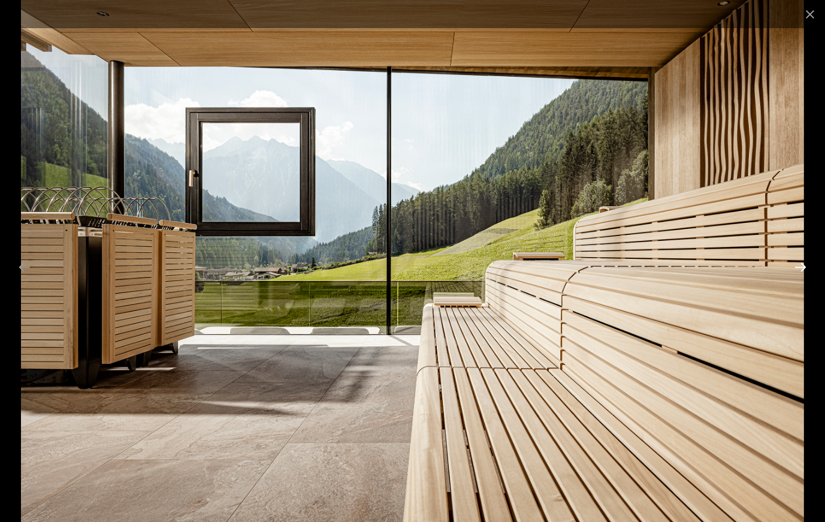
click at [797, 267] on button "Next slide" at bounding box center [799, 266] width 25 height 23
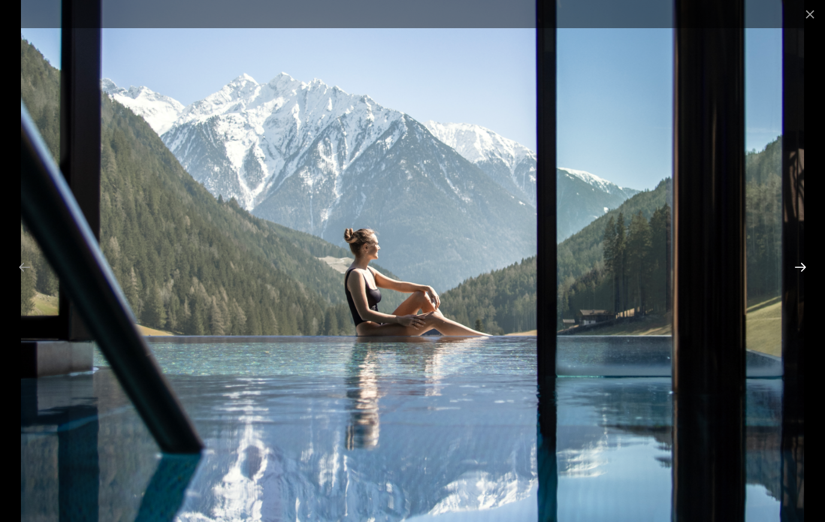
click at [797, 267] on button "Next slide" at bounding box center [799, 266] width 25 height 23
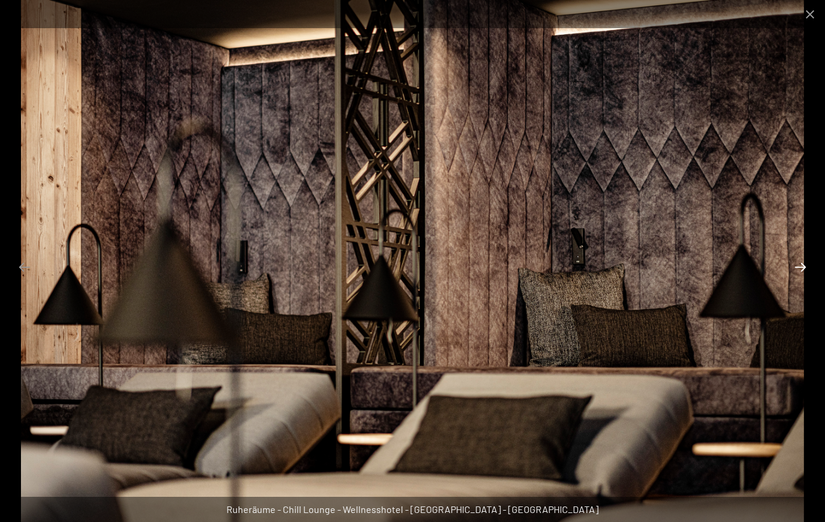
click at [797, 267] on button "Next slide" at bounding box center [799, 266] width 25 height 23
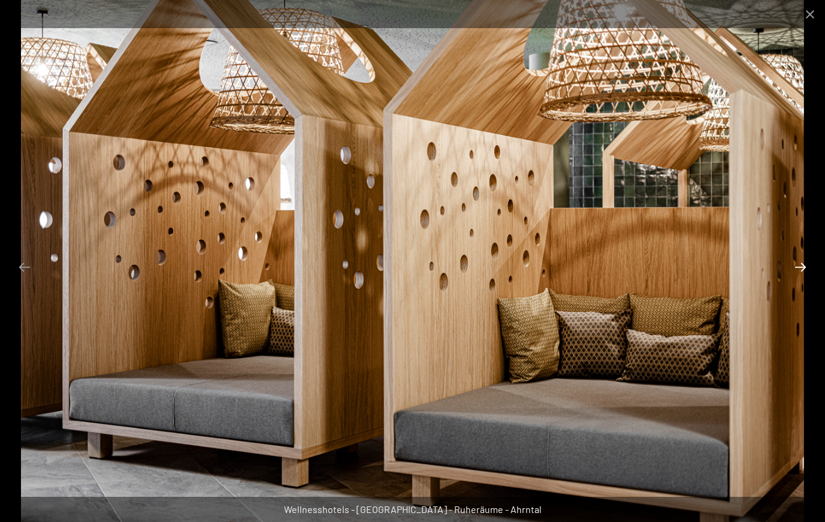
click at [797, 267] on button "Next slide" at bounding box center [799, 266] width 25 height 23
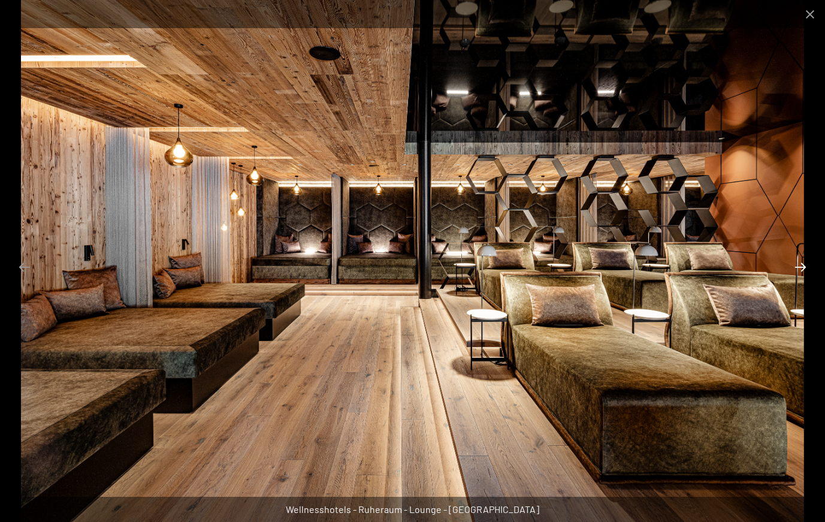
click at [797, 267] on button "Next slide" at bounding box center [799, 266] width 25 height 23
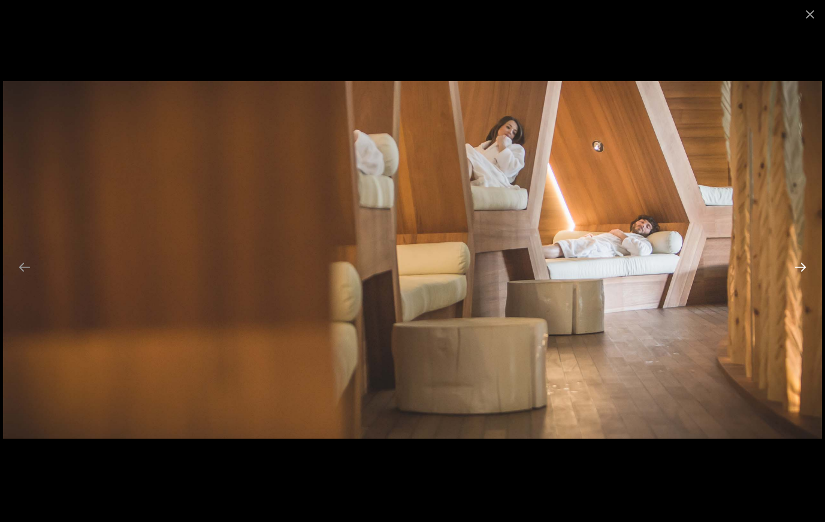
click at [797, 267] on button "Next slide" at bounding box center [799, 266] width 25 height 23
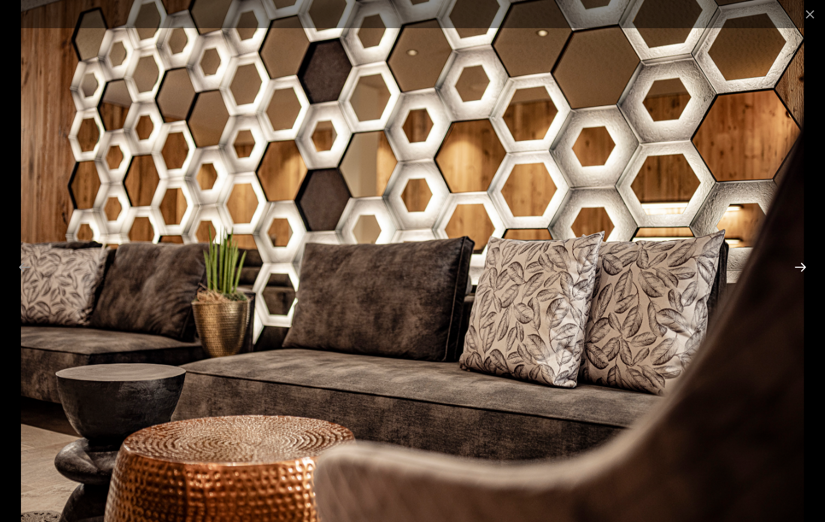
click at [797, 267] on button "Next slide" at bounding box center [799, 266] width 25 height 23
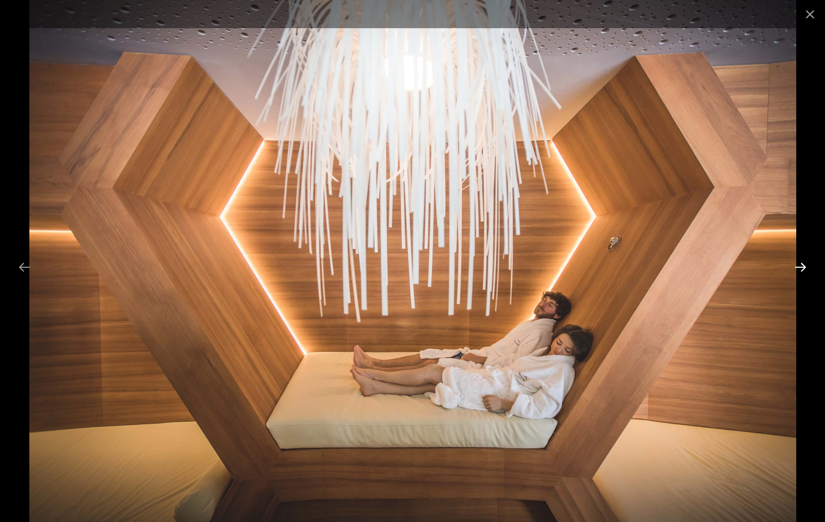
click at [797, 267] on button "Next slide" at bounding box center [799, 266] width 25 height 23
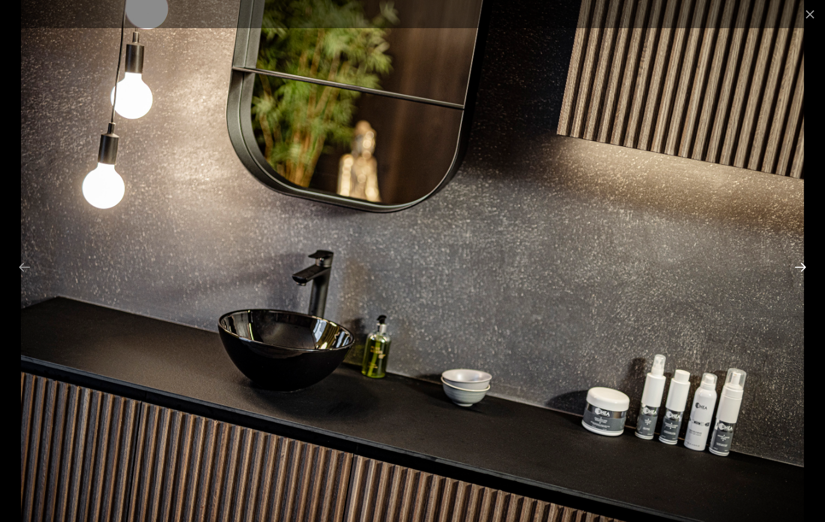
click at [797, 267] on button "Next slide" at bounding box center [799, 266] width 25 height 23
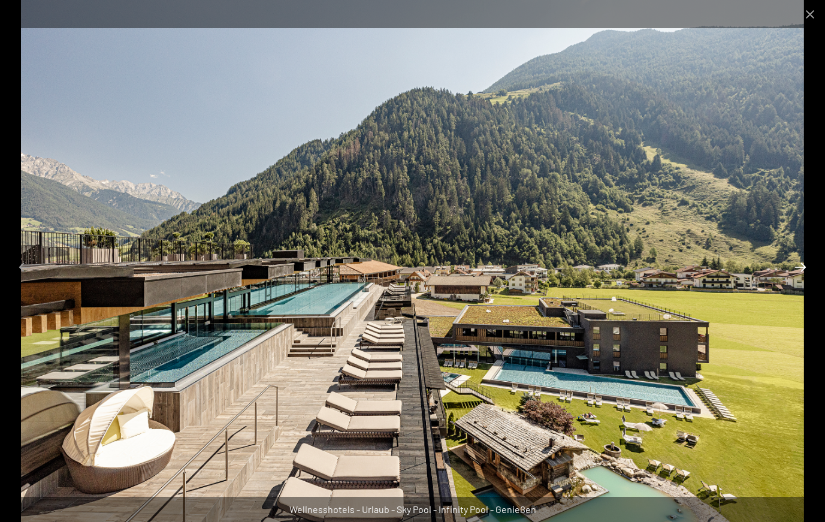
click at [797, 267] on button "Next slide" at bounding box center [799, 266] width 25 height 23
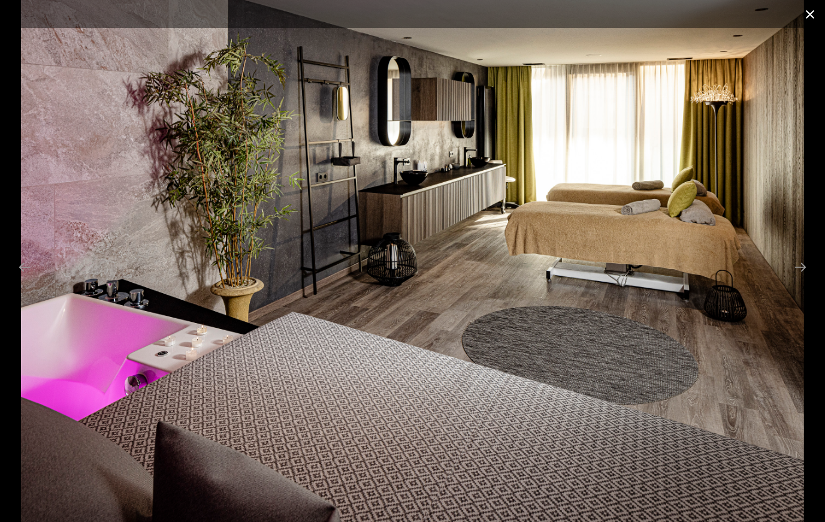
click at [812, 16] on button "Close gallery" at bounding box center [810, 14] width 30 height 28
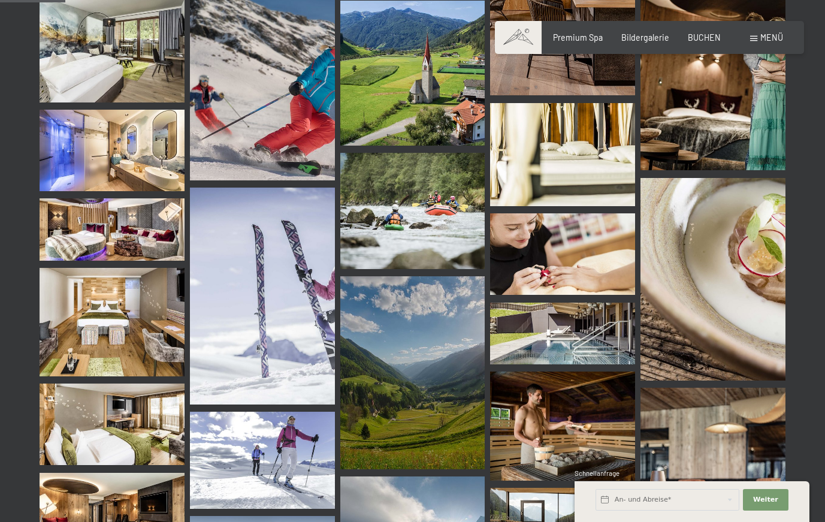
scroll to position [279, 0]
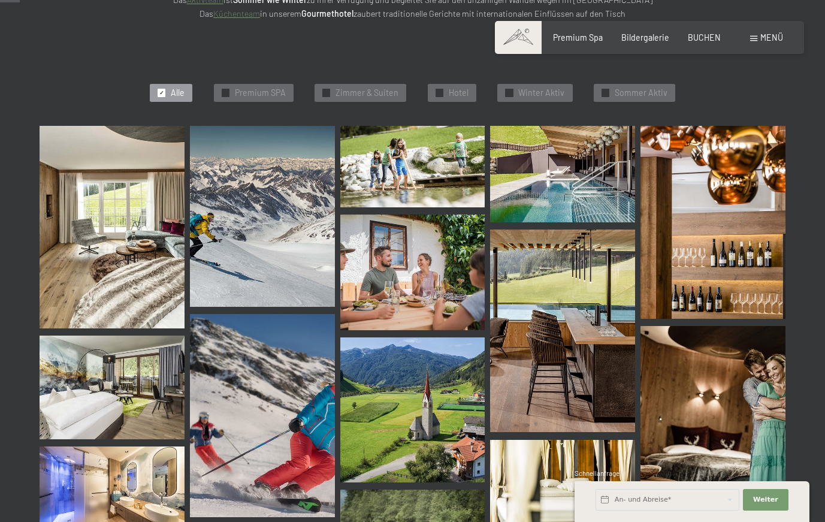
click at [653, 43] on div "Buchen Anfragen Premium Spa Bildergalerie BUCHEN Menü DE IT EN Gutschein Bilder…" at bounding box center [649, 38] width 266 height 12
click at [365, 91] on span "Zimmer & Suiten" at bounding box center [366, 93] width 63 height 12
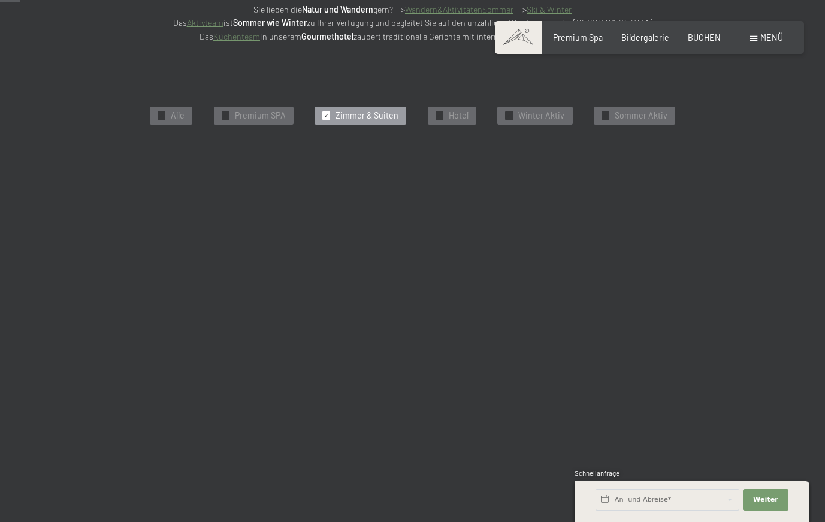
scroll to position [253, 0]
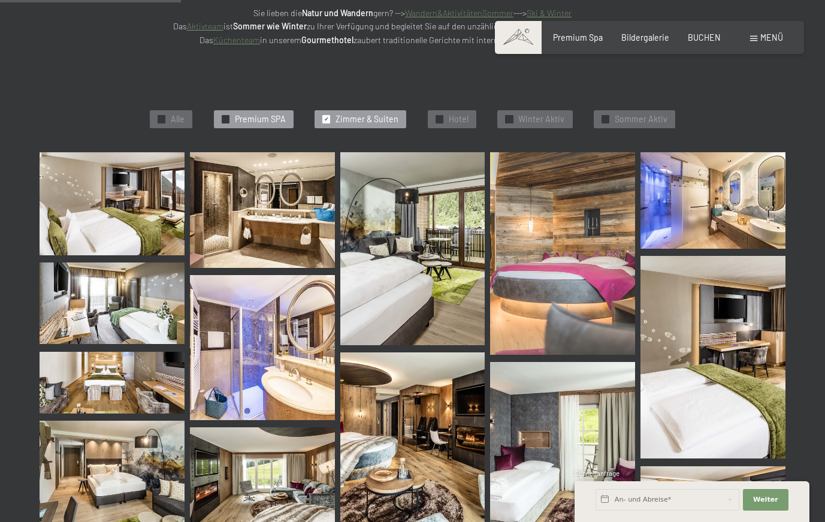
click at [246, 116] on span "Premium SPA" at bounding box center [260, 119] width 51 height 12
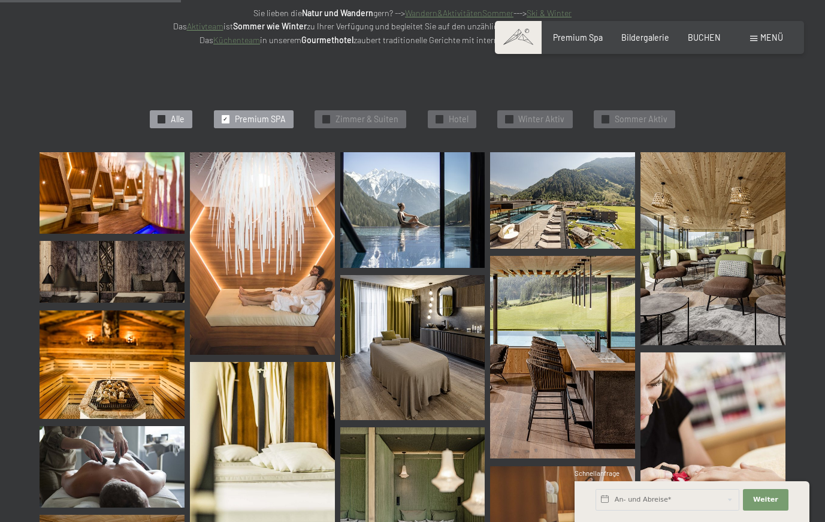
click at [184, 116] on span "Alle" at bounding box center [178, 119] width 14 height 12
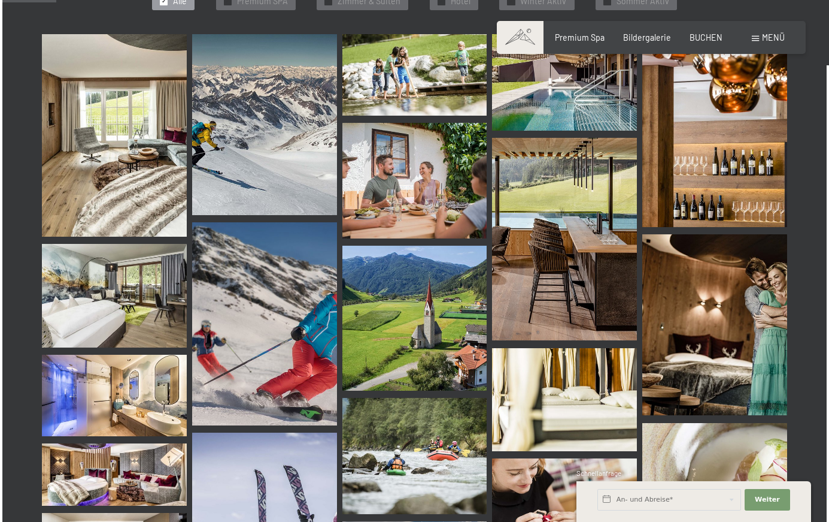
scroll to position [269, 0]
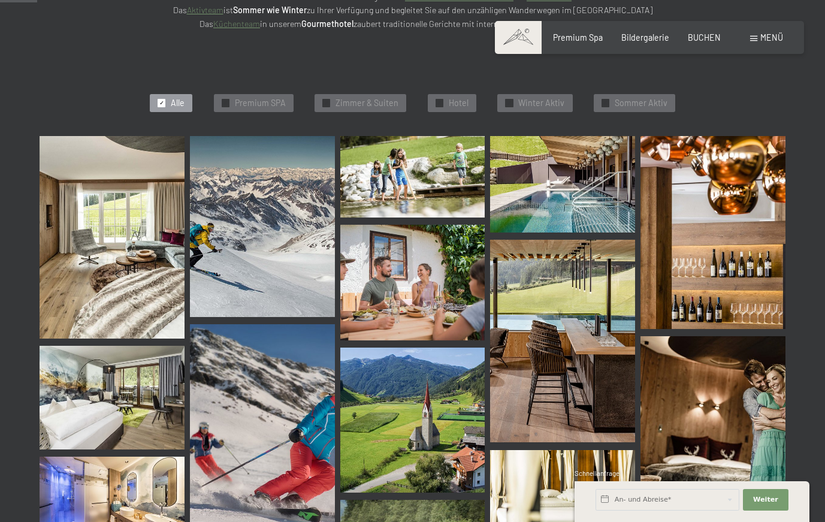
click at [760, 41] on span "Menü" at bounding box center [771, 37] width 23 height 10
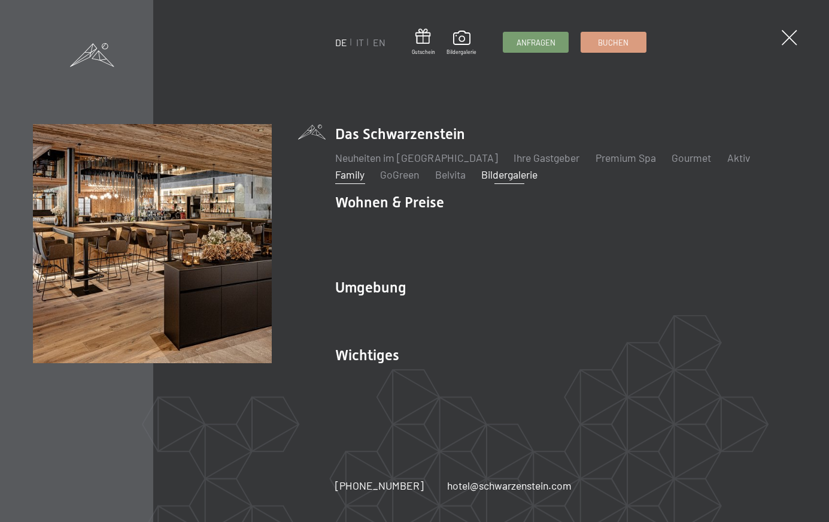
click at [365, 168] on link "Family" at bounding box center [349, 174] width 29 height 13
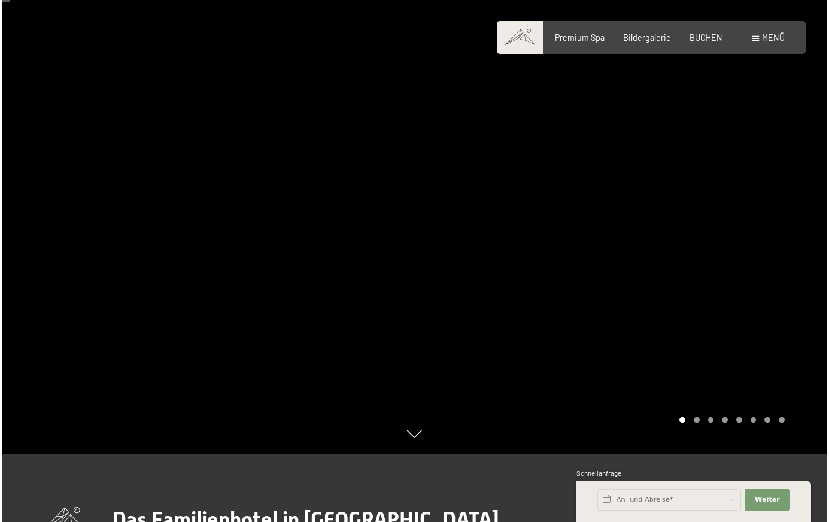
scroll to position [36, 0]
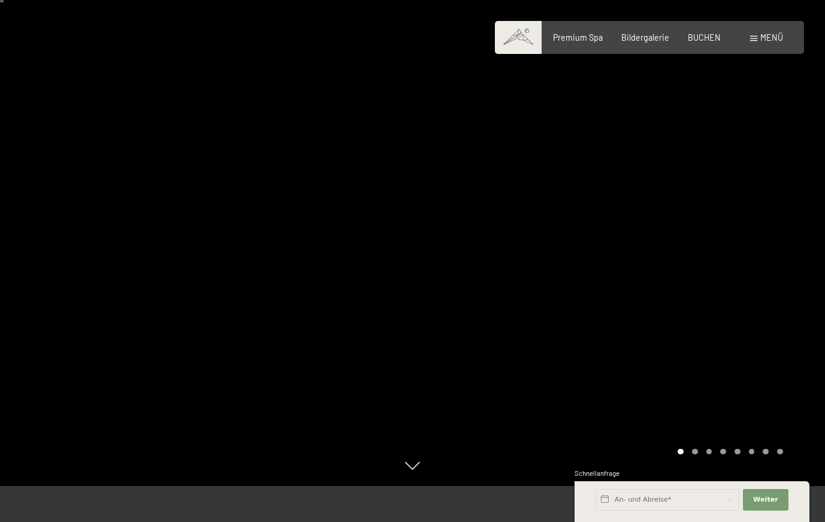
click at [714, 303] on div at bounding box center [619, 225] width 413 height 522
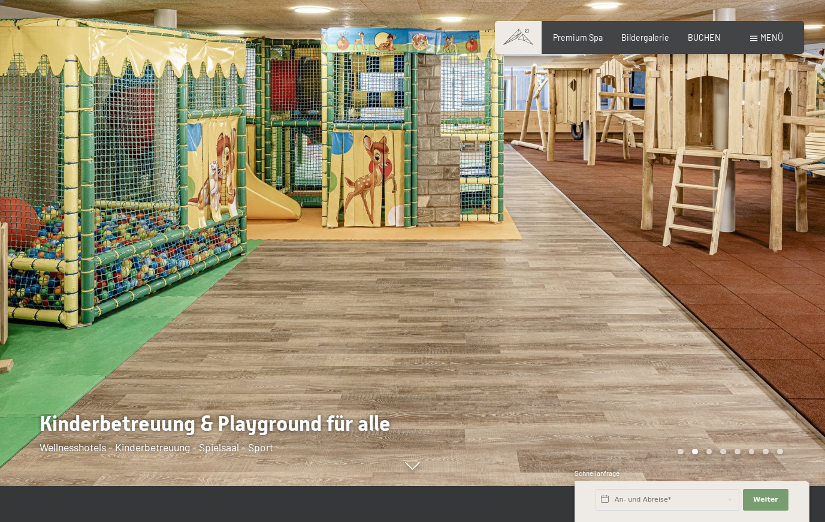
click at [714, 303] on div at bounding box center [619, 225] width 413 height 522
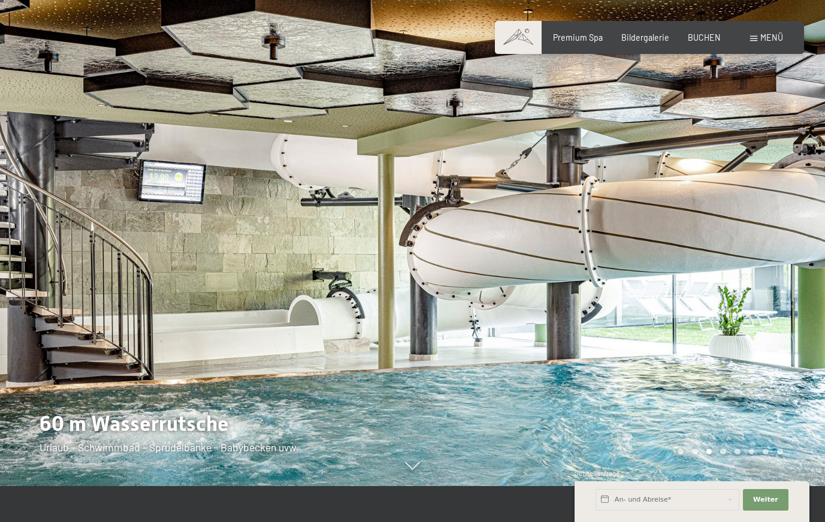
click at [714, 303] on div at bounding box center [619, 225] width 413 height 522
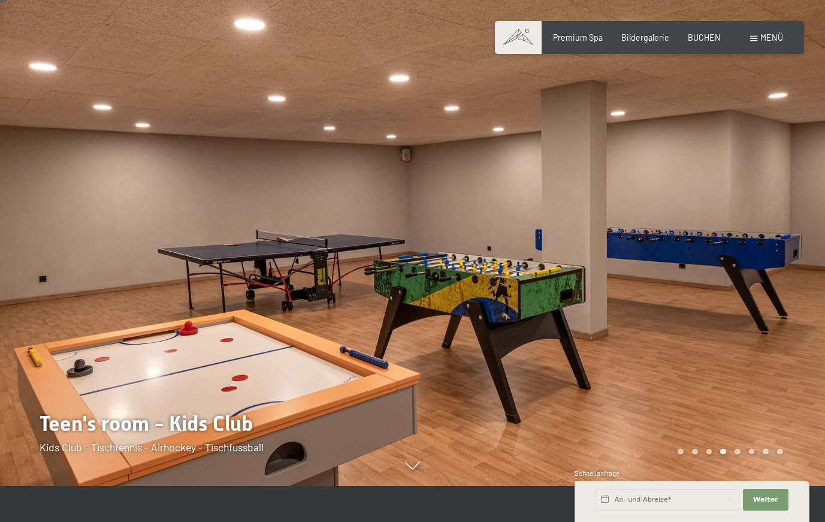
click at [714, 303] on div at bounding box center [619, 225] width 413 height 522
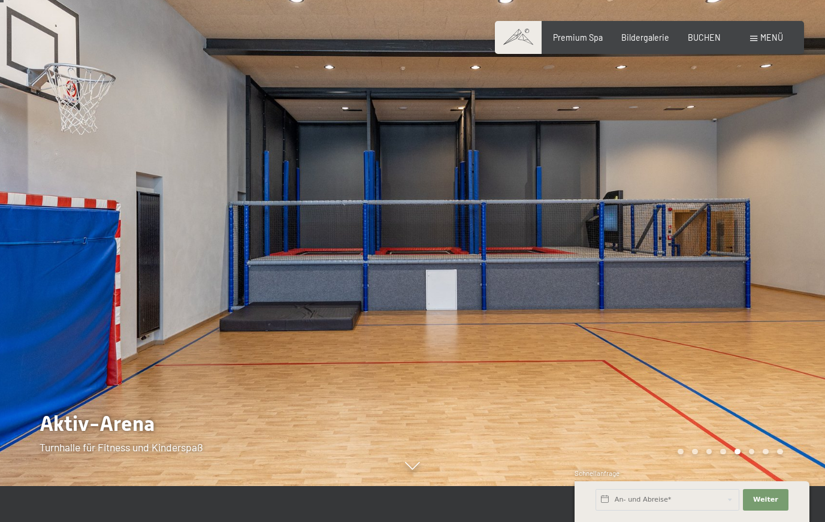
click at [52, 265] on div at bounding box center [206, 225] width 413 height 522
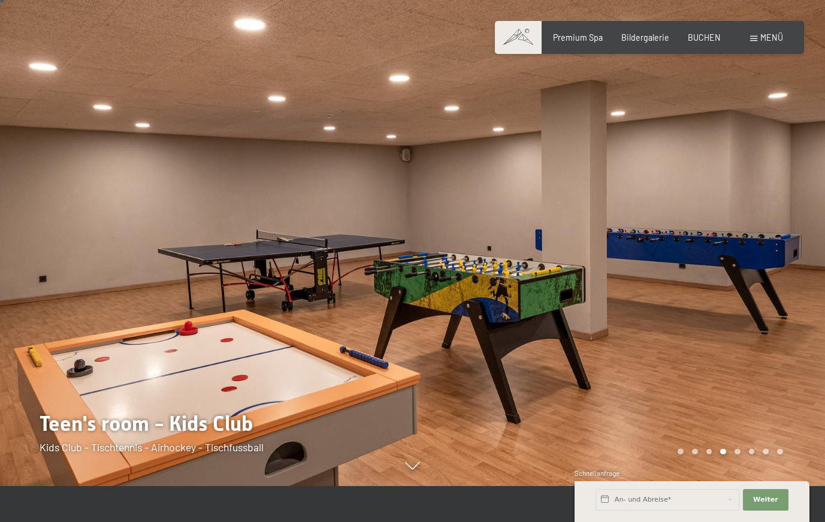
click at [52, 265] on div at bounding box center [206, 225] width 413 height 522
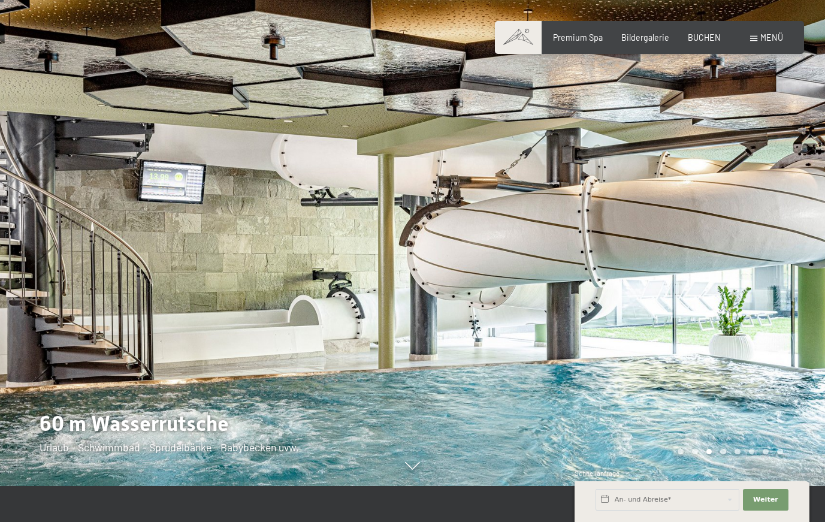
click at [769, 299] on div at bounding box center [619, 225] width 413 height 522
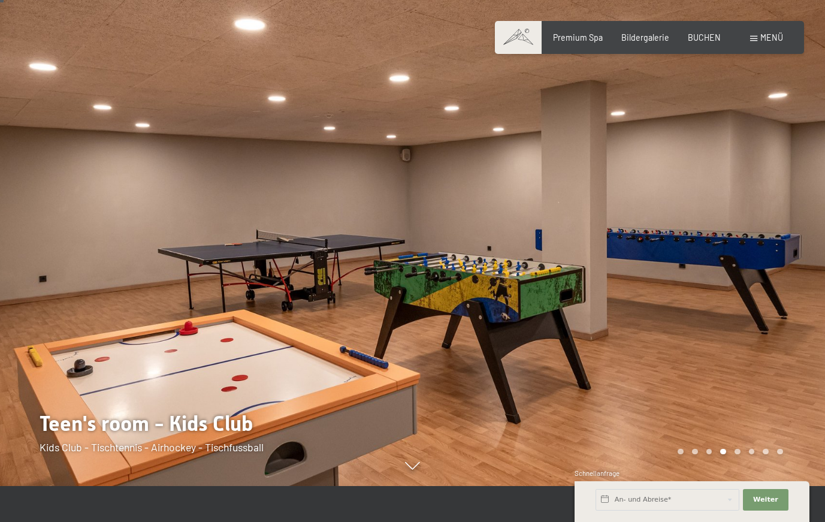
click at [769, 299] on div at bounding box center [619, 225] width 413 height 522
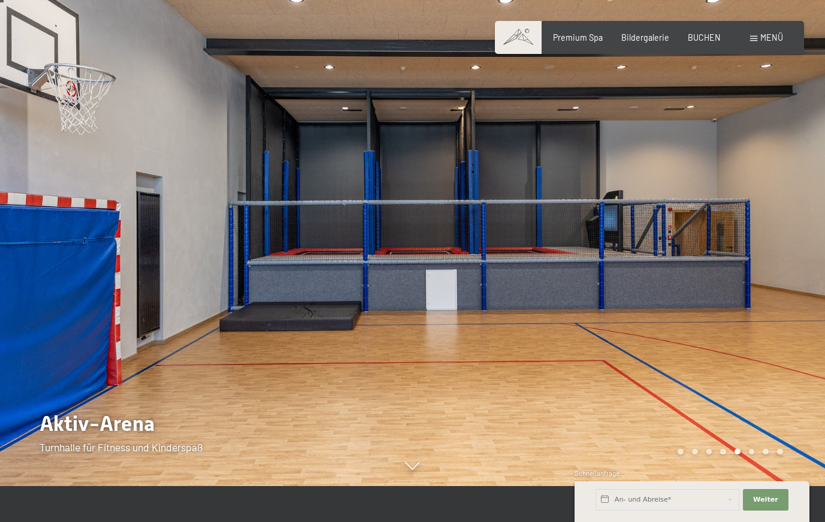
click at [769, 299] on div at bounding box center [619, 225] width 413 height 522
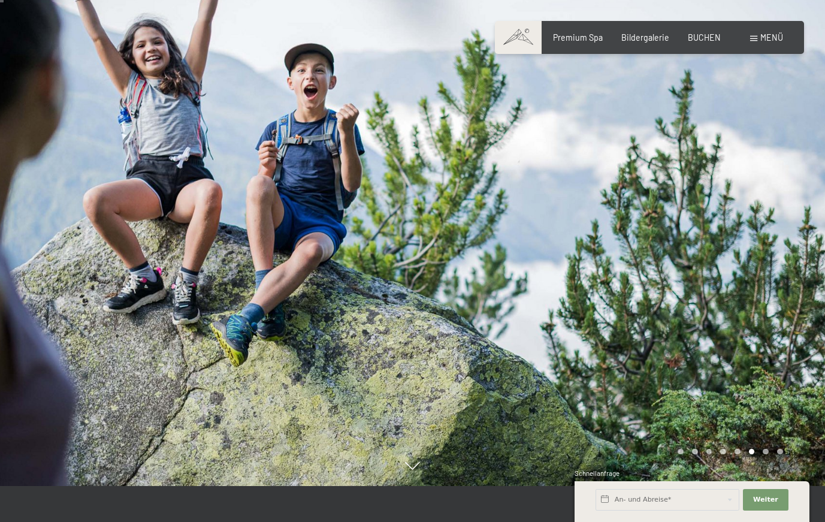
click at [769, 299] on div at bounding box center [619, 225] width 413 height 522
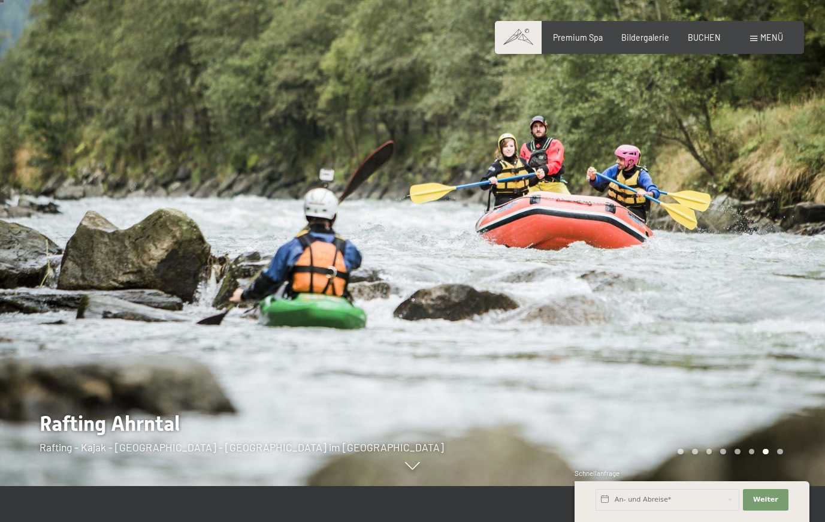
click at [769, 299] on div at bounding box center [619, 225] width 413 height 522
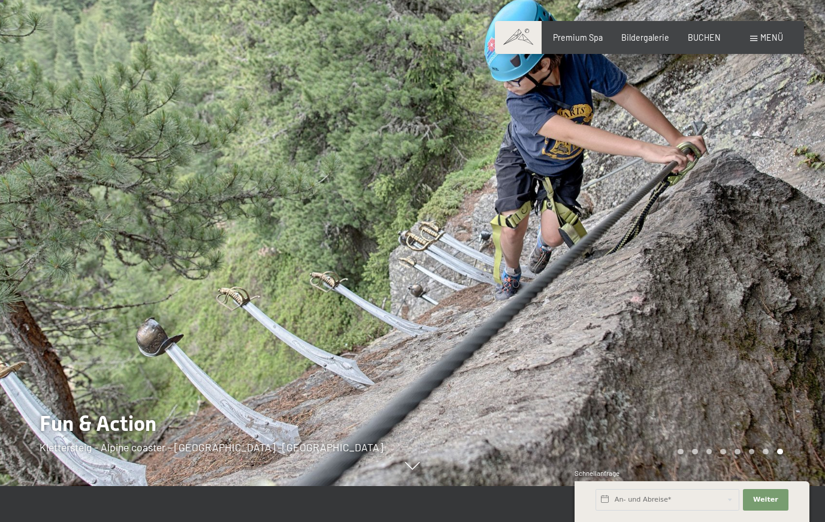
click at [769, 299] on div at bounding box center [619, 225] width 413 height 522
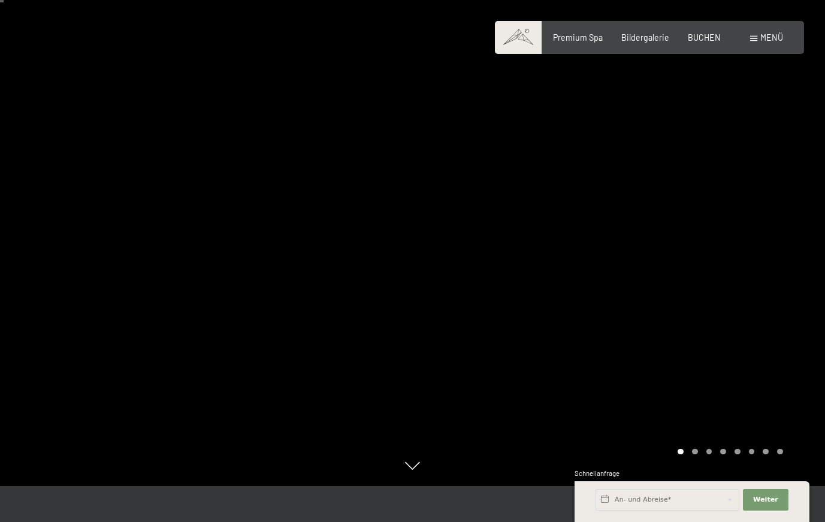
click at [769, 299] on div at bounding box center [619, 225] width 413 height 522
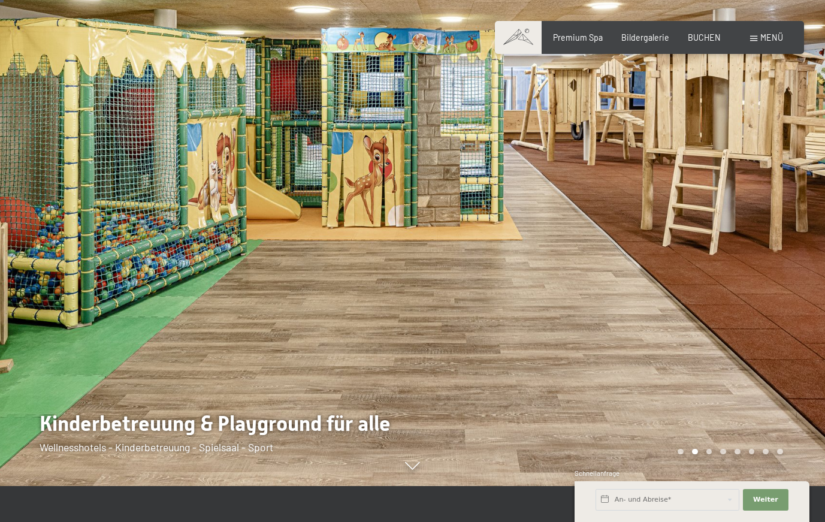
click at [769, 299] on div at bounding box center [619, 225] width 413 height 522
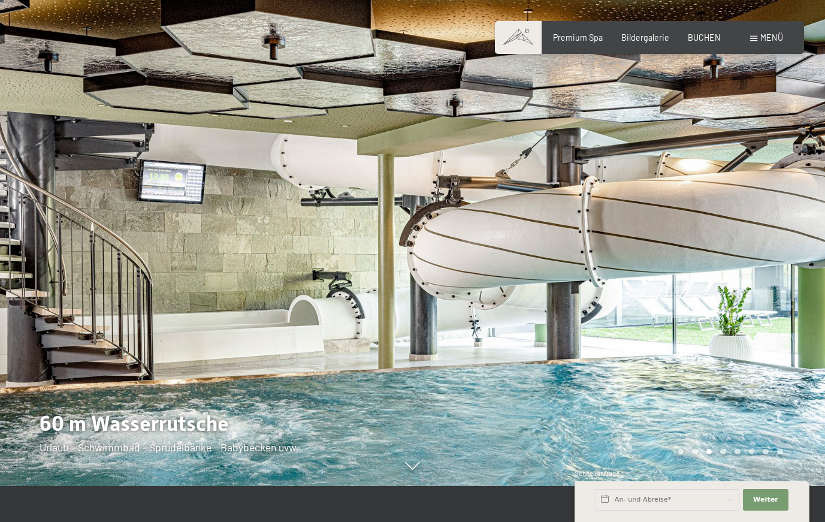
click at [769, 299] on div at bounding box center [619, 225] width 413 height 522
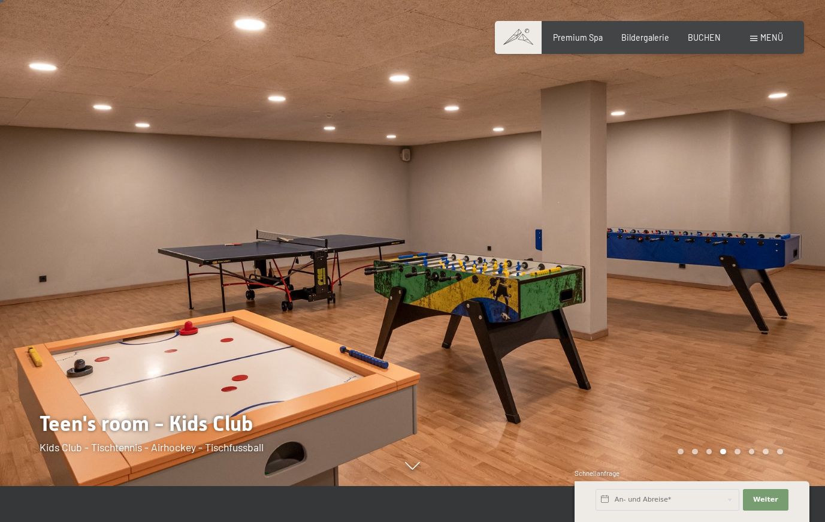
click at [763, 38] on span "Menü" at bounding box center [771, 37] width 23 height 10
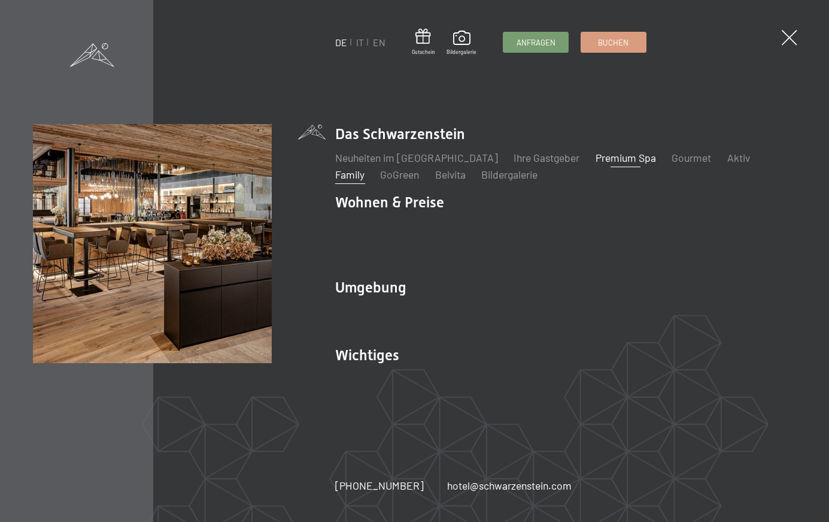
click at [596, 164] on link "Premium Spa" at bounding box center [626, 157] width 60 height 13
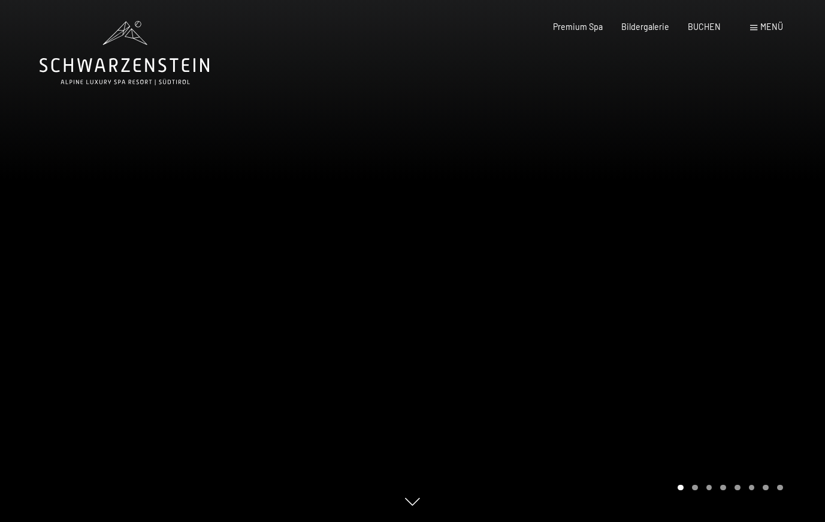
click at [705, 346] on div at bounding box center [619, 261] width 413 height 522
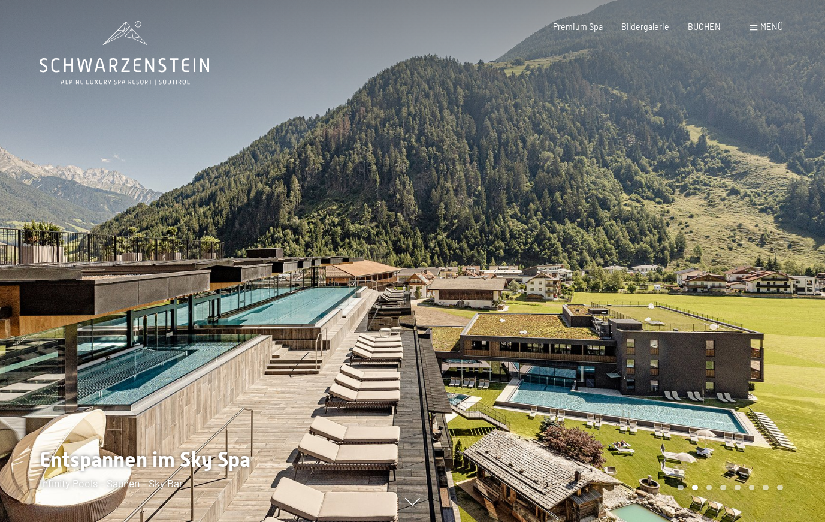
click at [705, 346] on div at bounding box center [619, 261] width 413 height 522
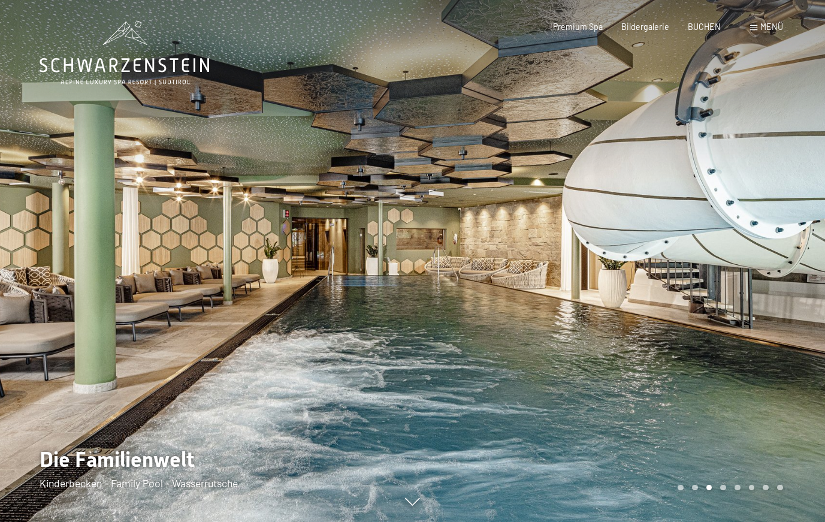
click at [705, 346] on div at bounding box center [619, 261] width 413 height 522
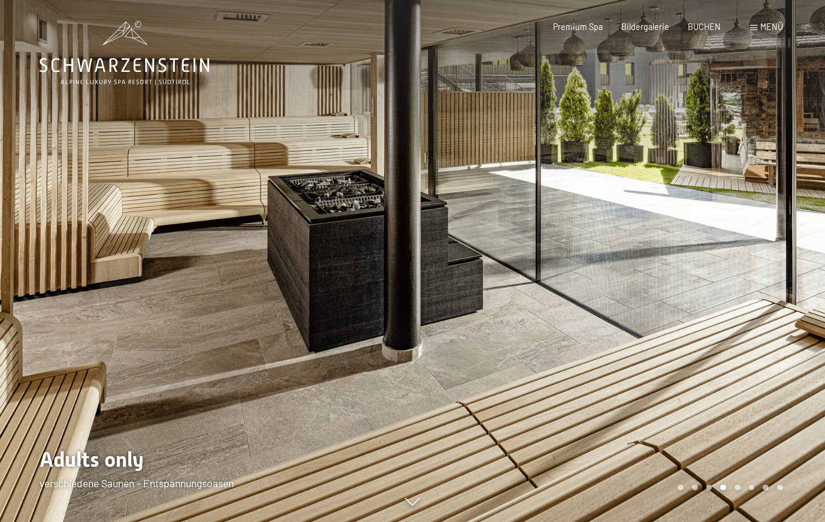
click at [705, 346] on div at bounding box center [619, 261] width 413 height 522
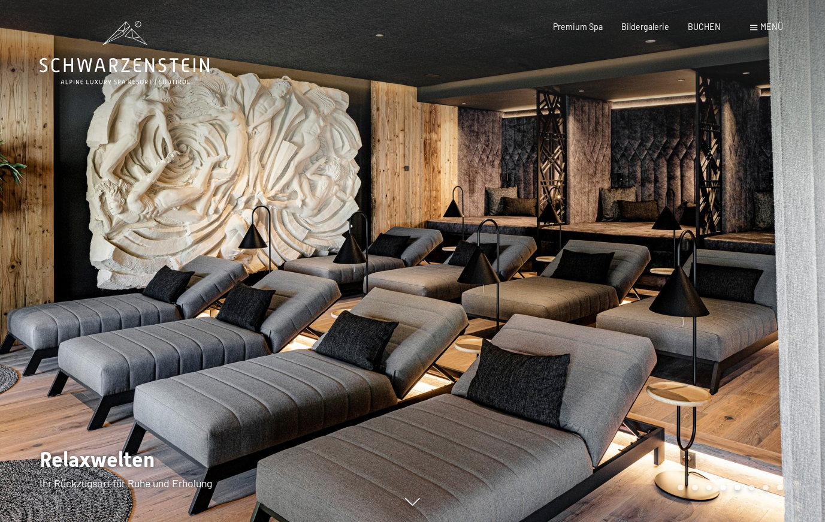
click at [705, 346] on div at bounding box center [619, 261] width 413 height 522
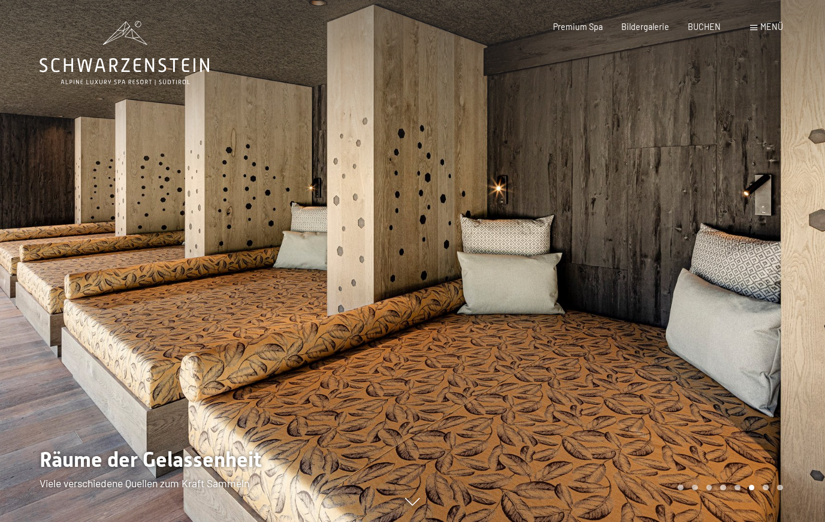
click at [705, 346] on div at bounding box center [619, 261] width 413 height 522
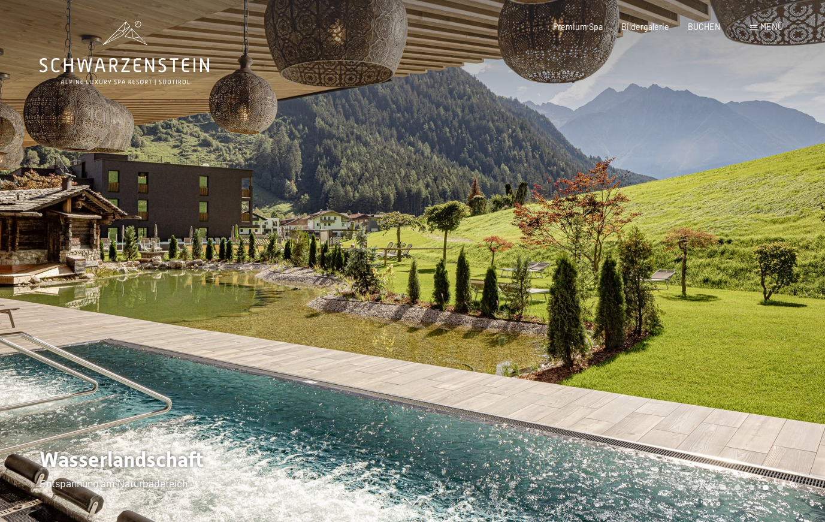
click at [705, 346] on div at bounding box center [619, 261] width 413 height 522
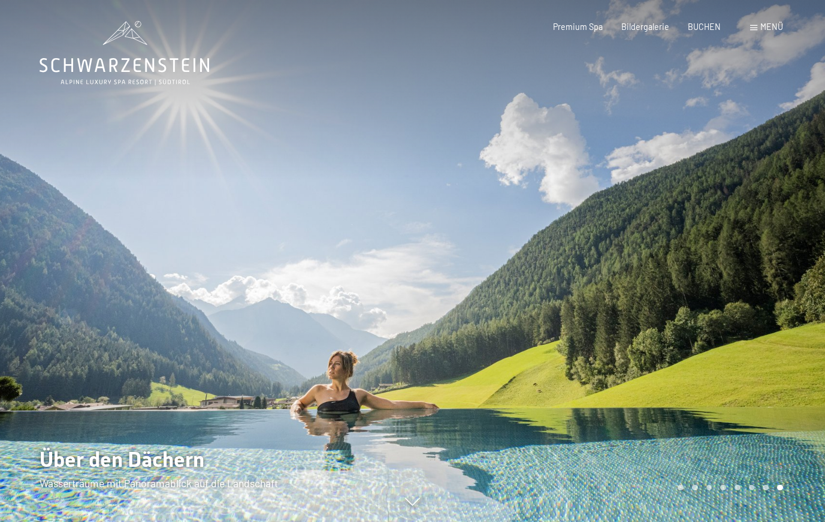
click at [705, 346] on div at bounding box center [619, 261] width 413 height 522
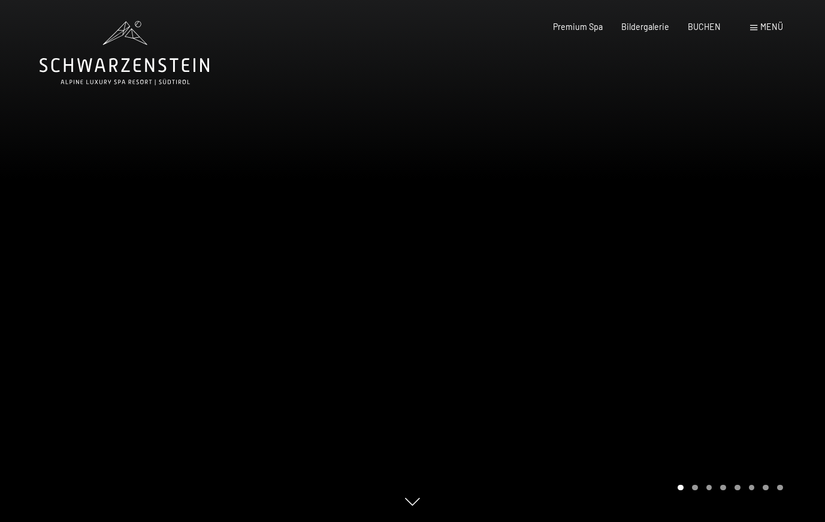
click at [705, 346] on div at bounding box center [619, 261] width 413 height 522
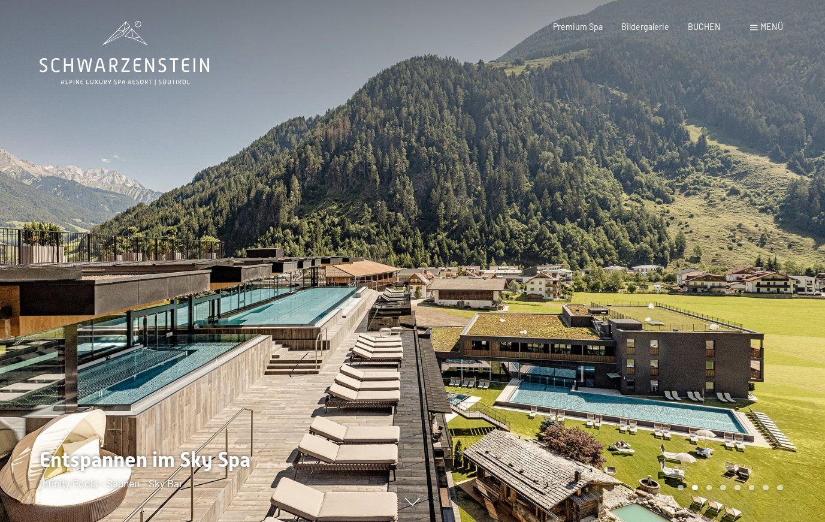
click at [705, 346] on div at bounding box center [619, 261] width 413 height 522
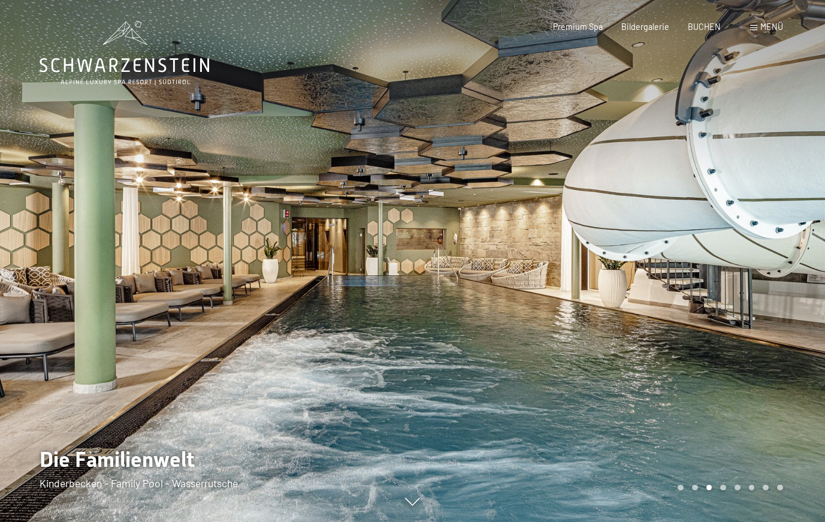
click at [705, 346] on div at bounding box center [619, 261] width 413 height 522
